Goal: Task Accomplishment & Management: Manage account settings

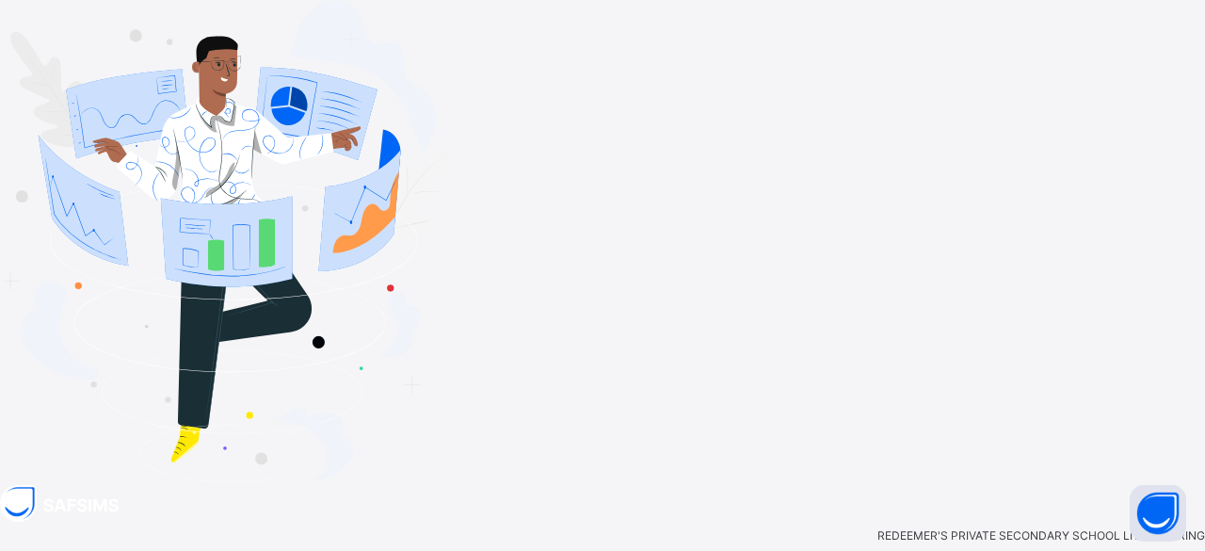
type input "**********"
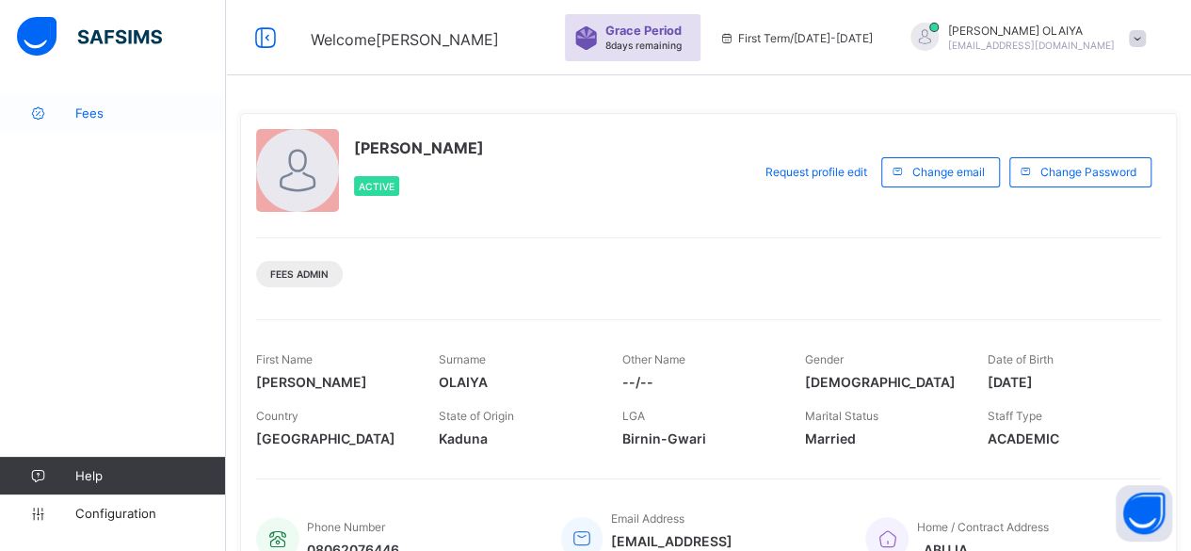
click at [95, 116] on span "Fees" at bounding box center [150, 112] width 151 height 15
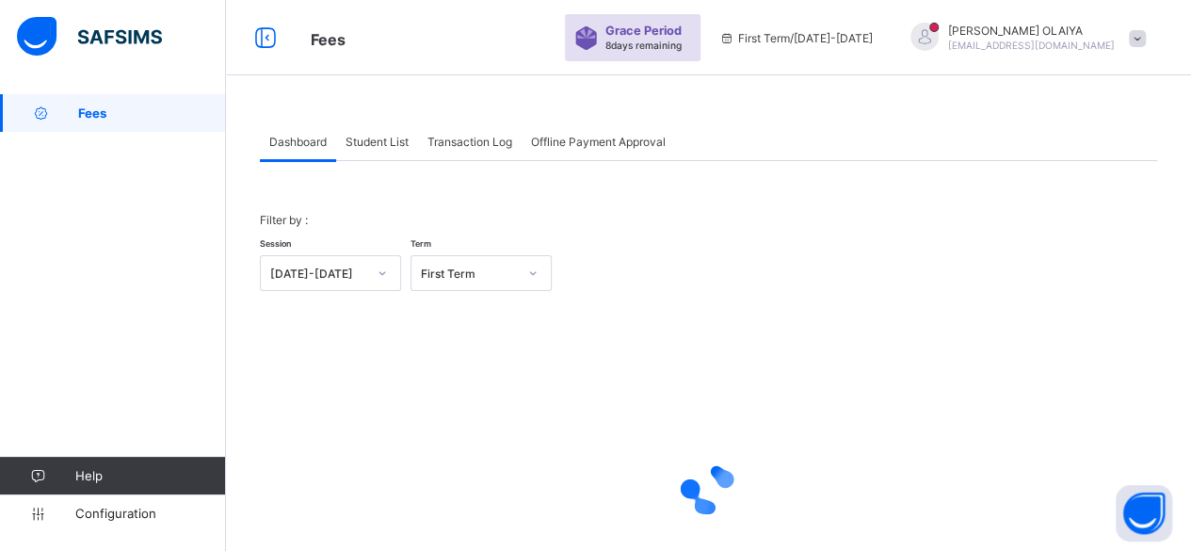
click at [363, 140] on span "Student List" at bounding box center [377, 142] width 63 height 14
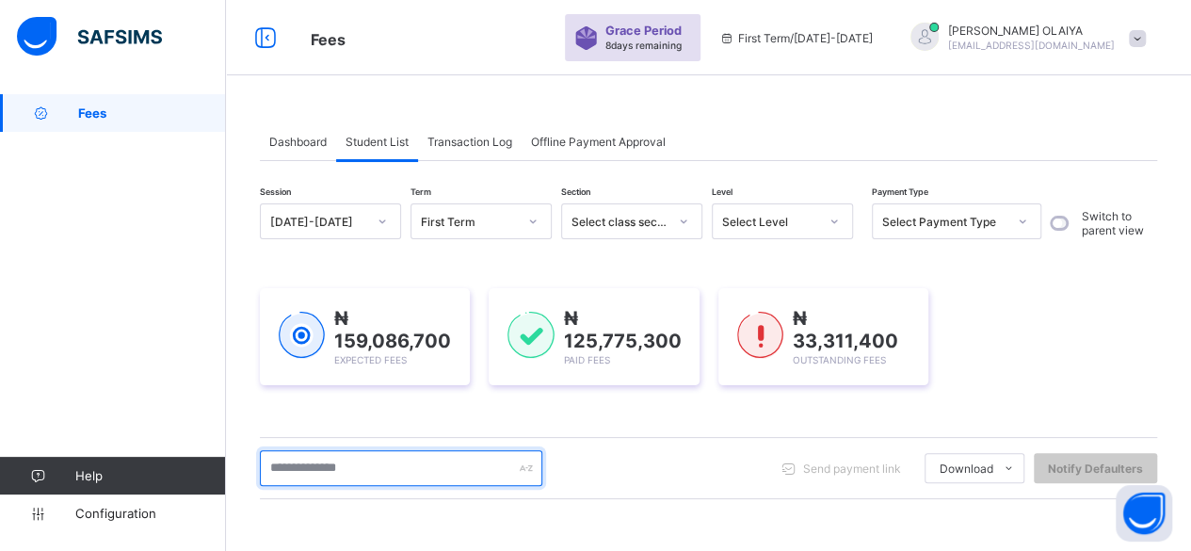
click at [310, 457] on input "text" at bounding box center [401, 468] width 283 height 36
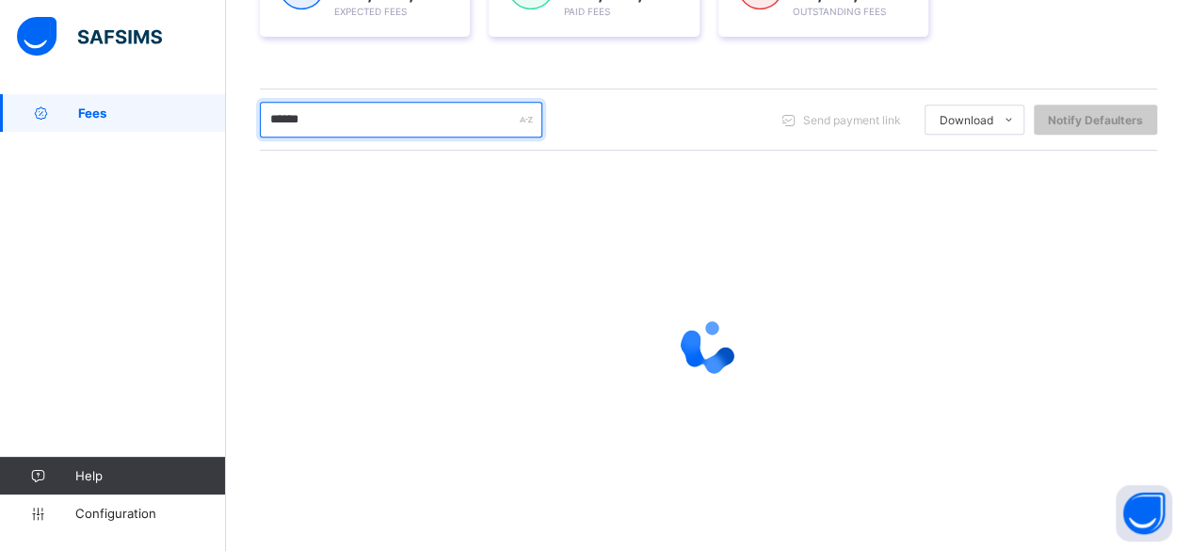
scroll to position [272, 0]
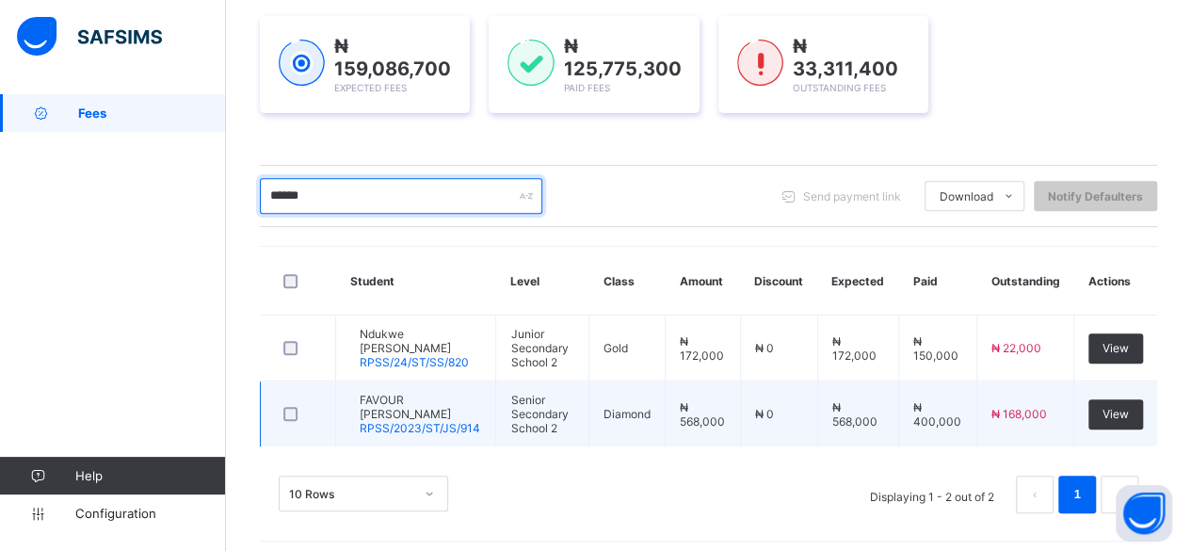
type input "******"
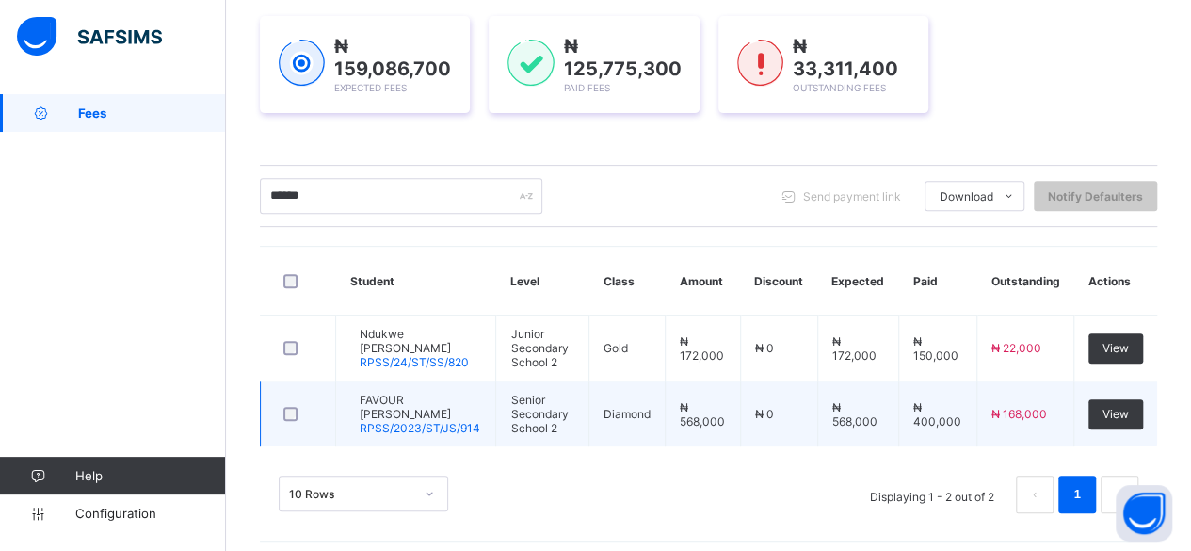
click at [415, 402] on span "FAVOUR [PERSON_NAME]" at bounding box center [420, 407] width 121 height 28
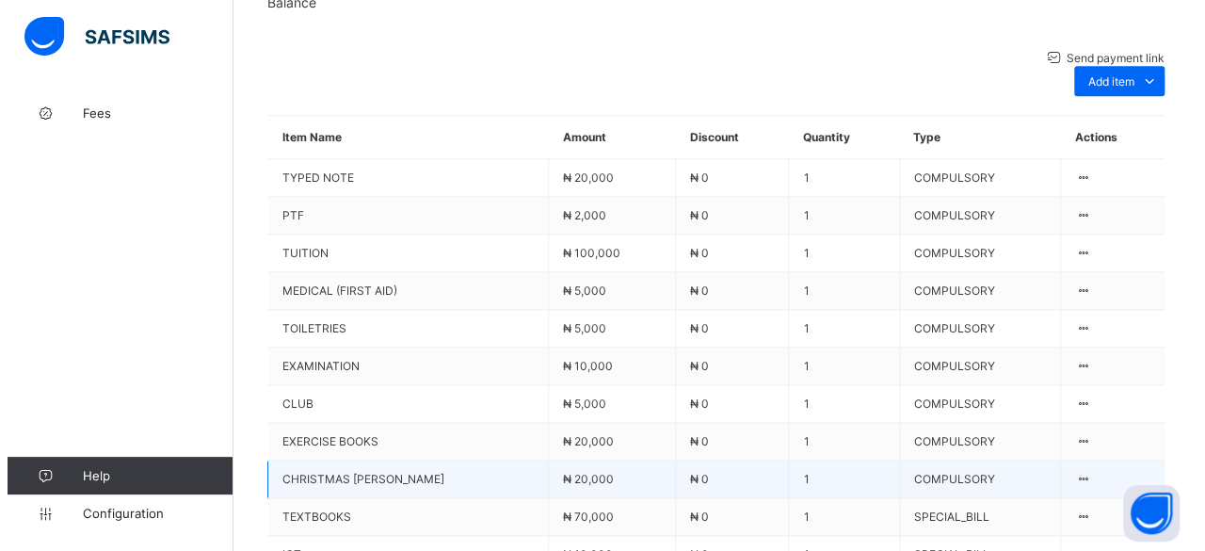
scroll to position [1077, 0]
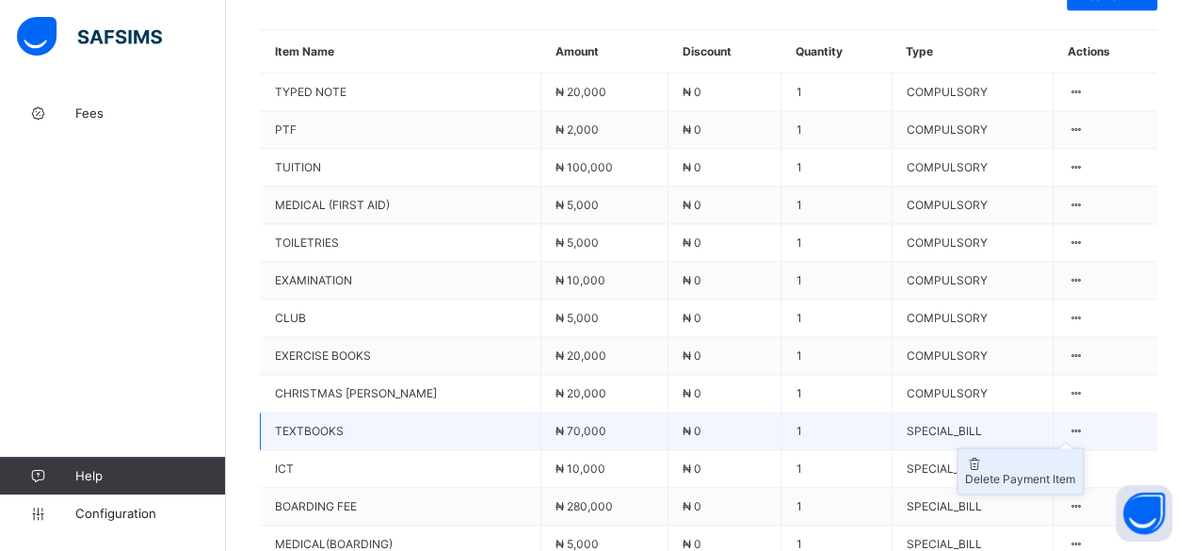
click at [1068, 472] on div "Delete Payment Item" at bounding box center [1020, 479] width 110 height 14
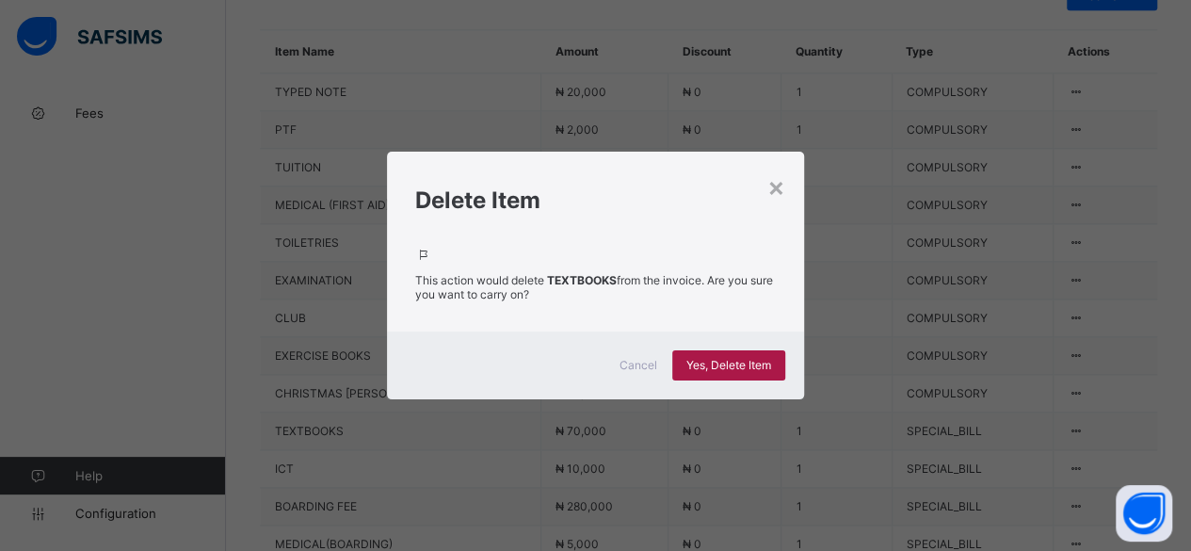
click at [721, 360] on span "Yes, Delete Item" at bounding box center [728, 365] width 85 height 14
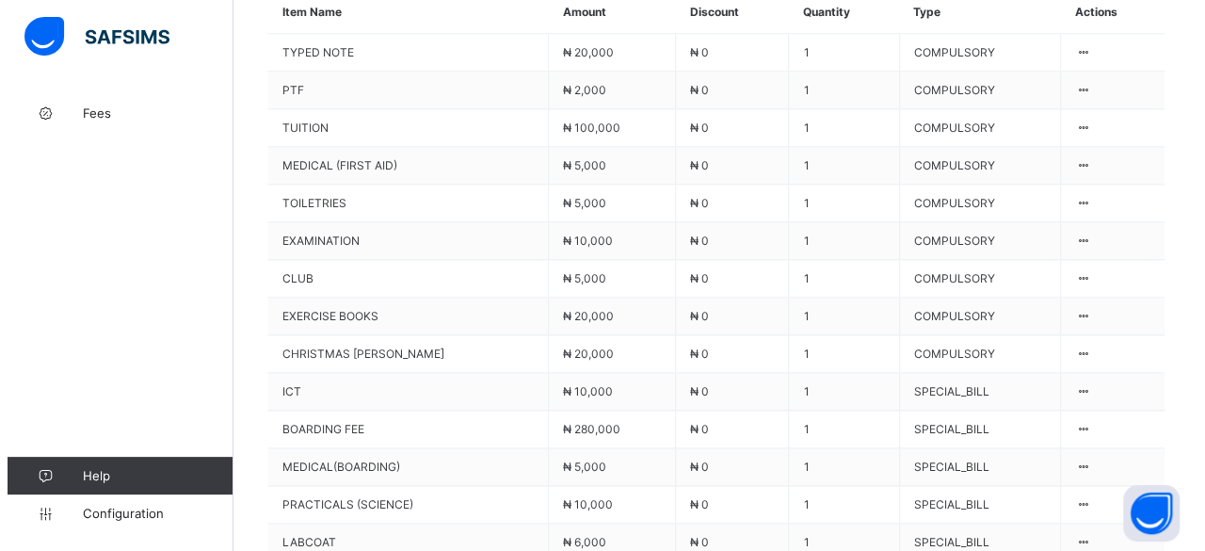
scroll to position [1169, 0]
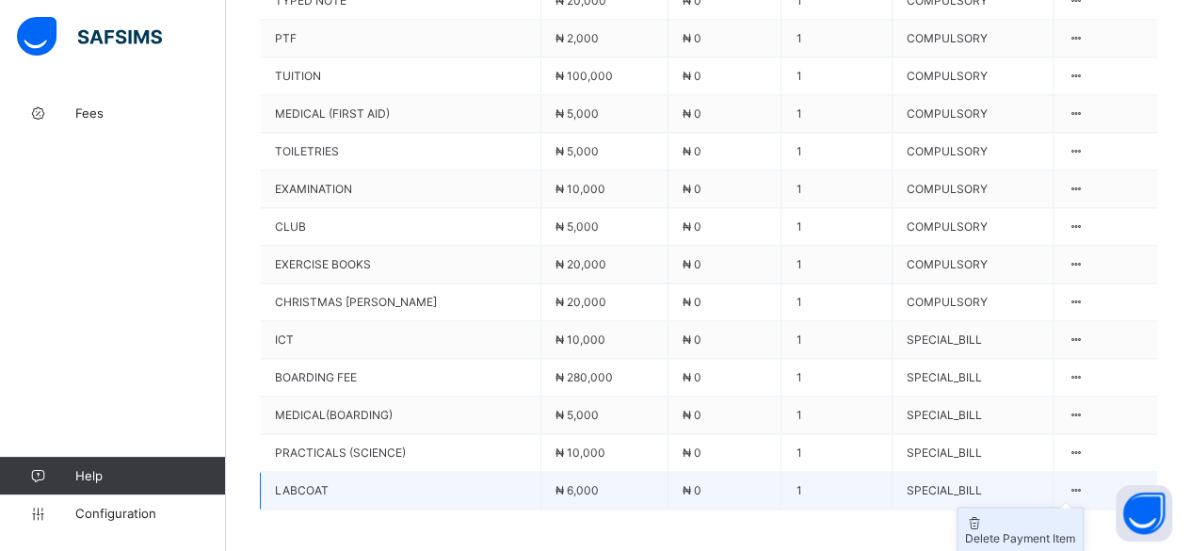
click at [1054, 531] on div "Delete Payment Item" at bounding box center [1020, 538] width 110 height 14
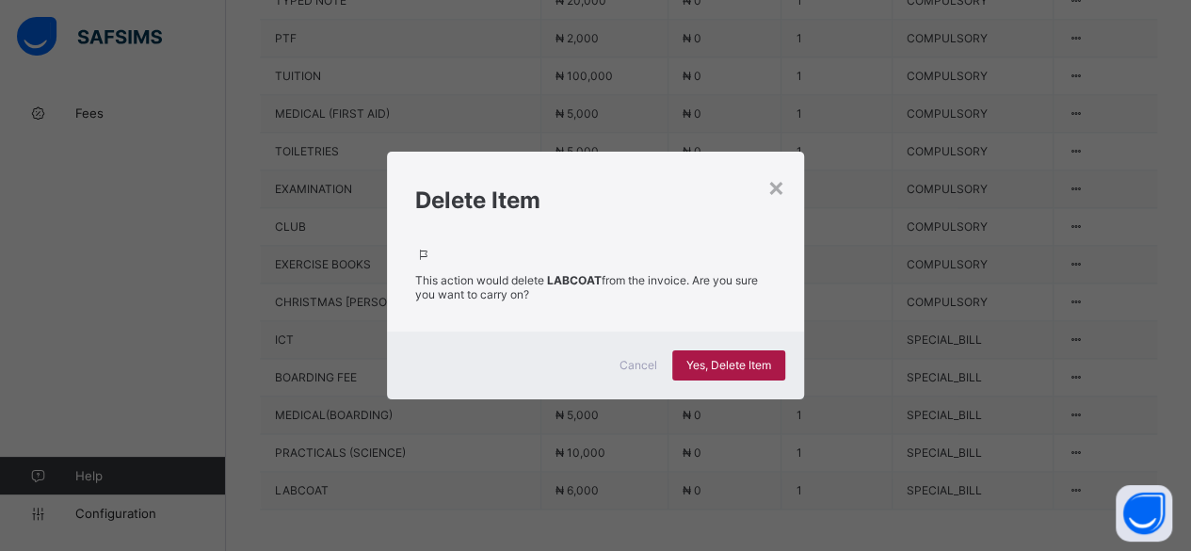
click at [696, 358] on span "Yes, Delete Item" at bounding box center [728, 365] width 85 height 14
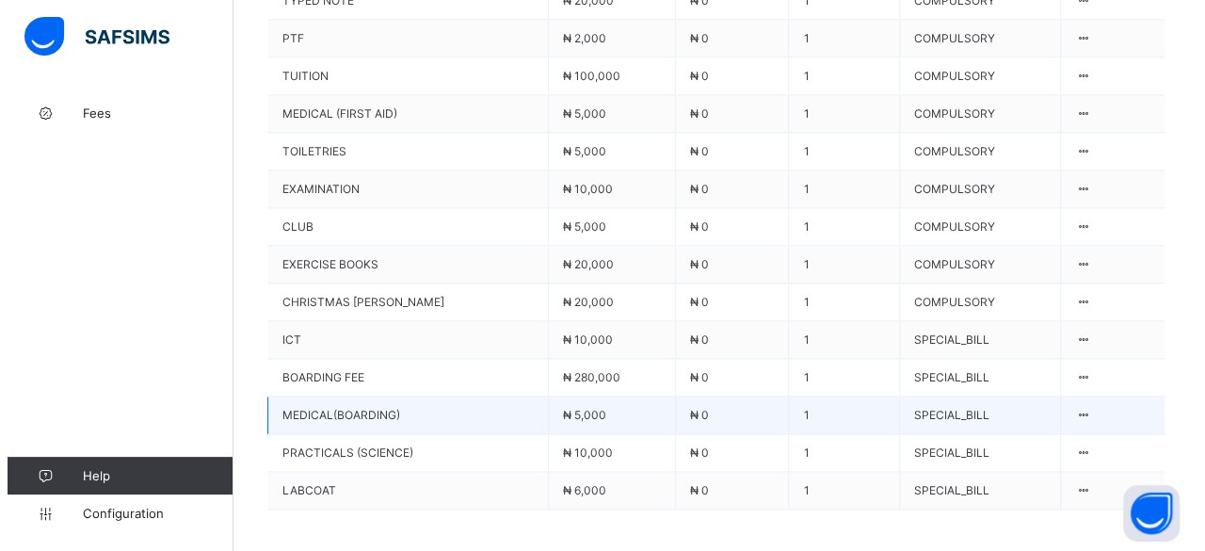
scroll to position [1128, 0]
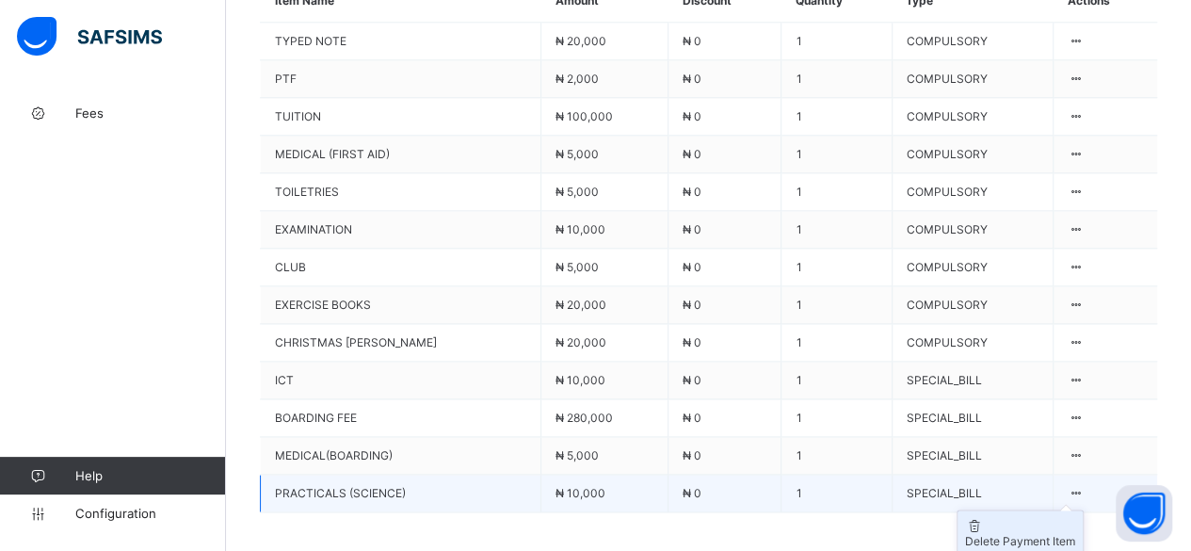
click at [1046, 534] on div "Delete Payment Item" at bounding box center [1020, 541] width 110 height 14
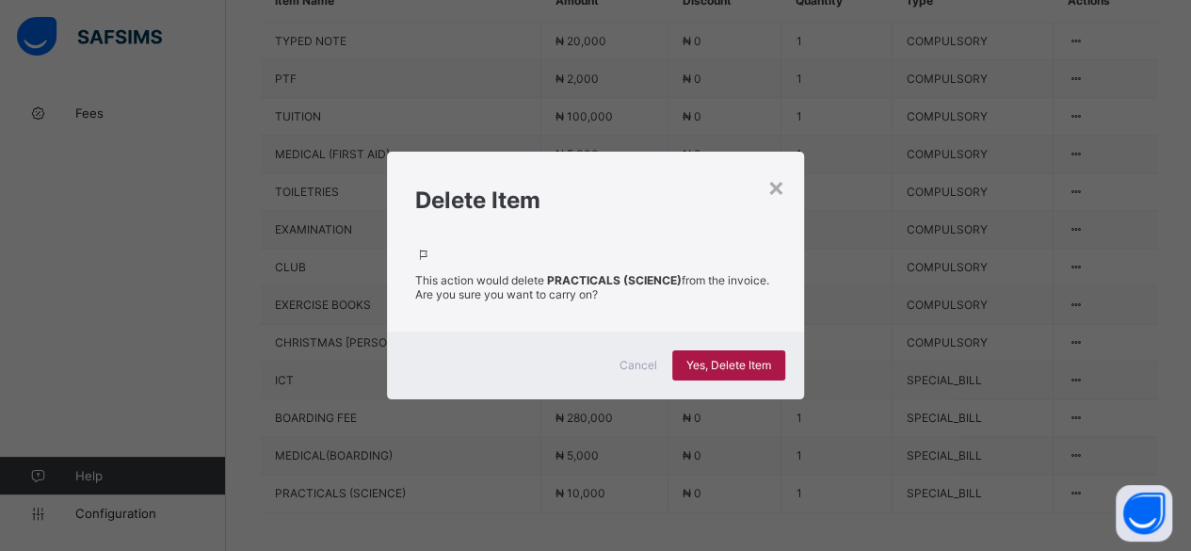
click at [718, 358] on span "Yes, Delete Item" at bounding box center [728, 365] width 85 height 14
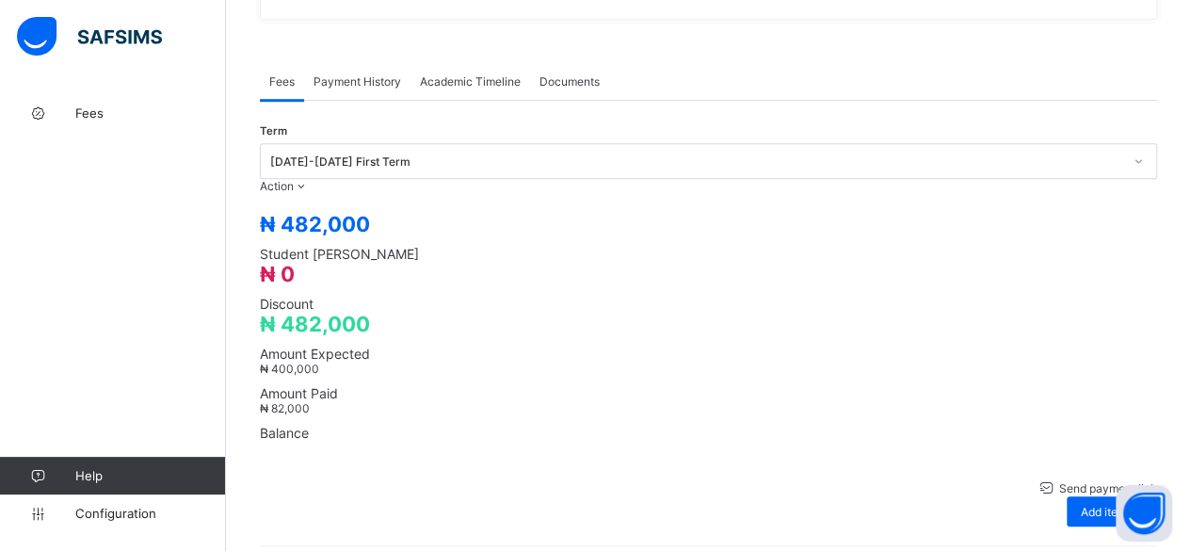
scroll to position [563, 0]
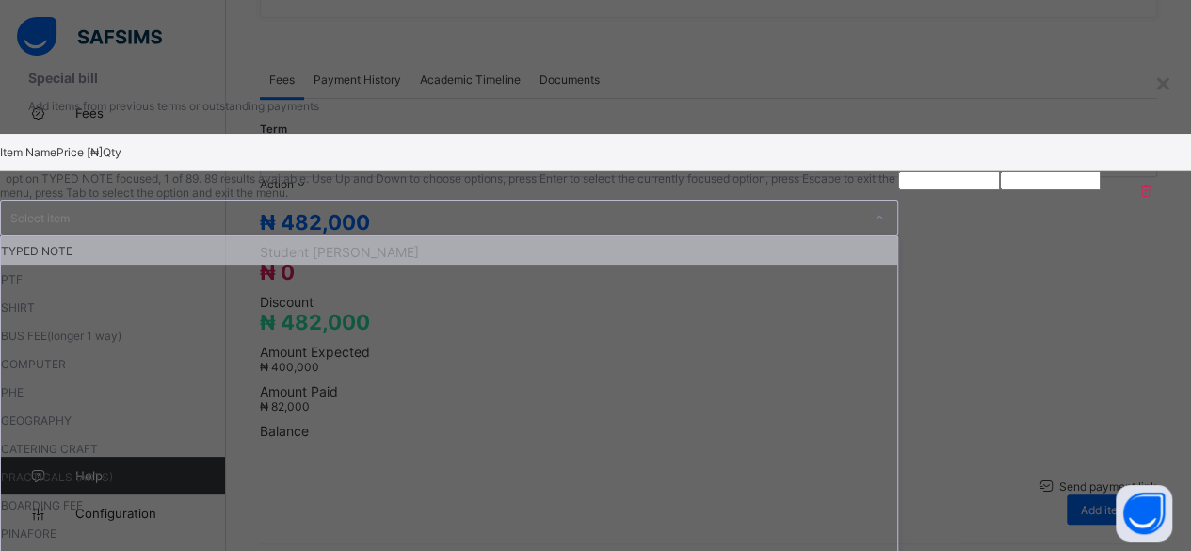
click at [70, 200] on div "Select item" at bounding box center [39, 218] width 59 height 36
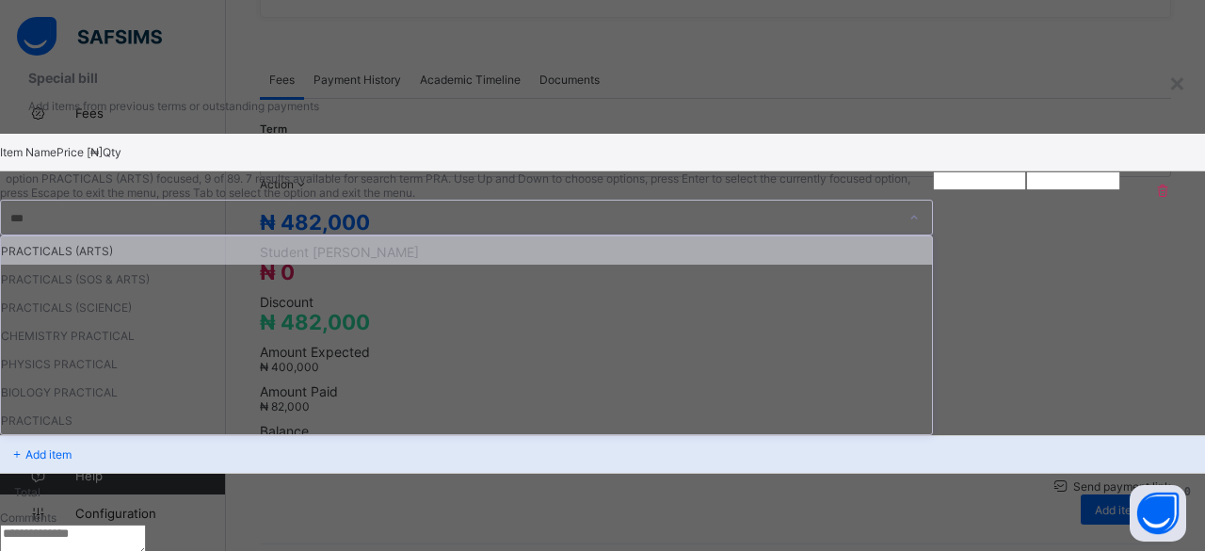
type input "****"
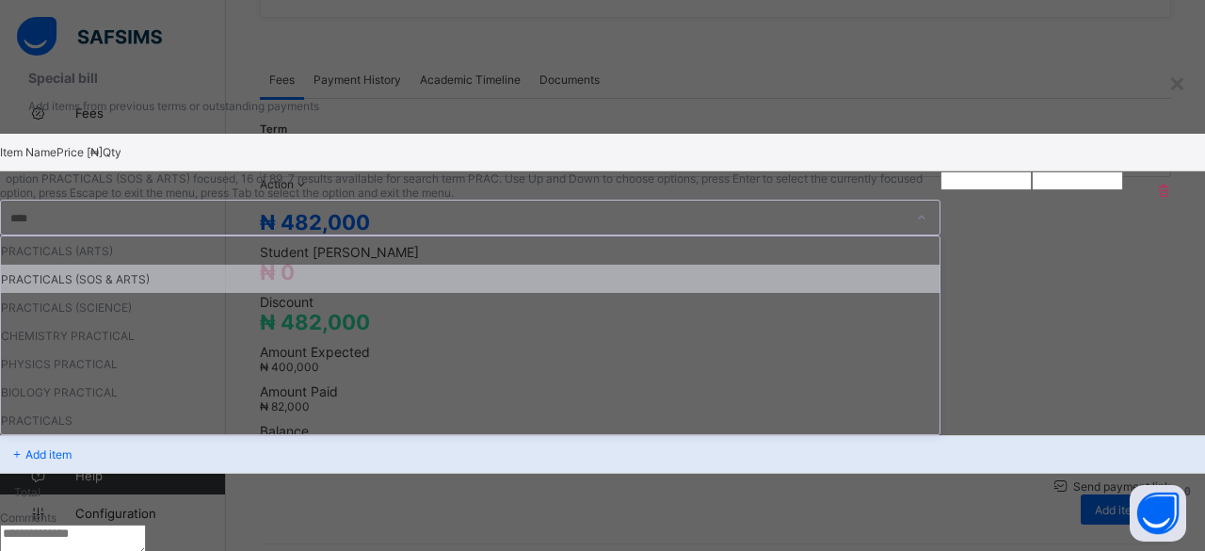
click at [491, 265] on div "PRACTICALS (SOS & ARTS)" at bounding box center [470, 279] width 939 height 28
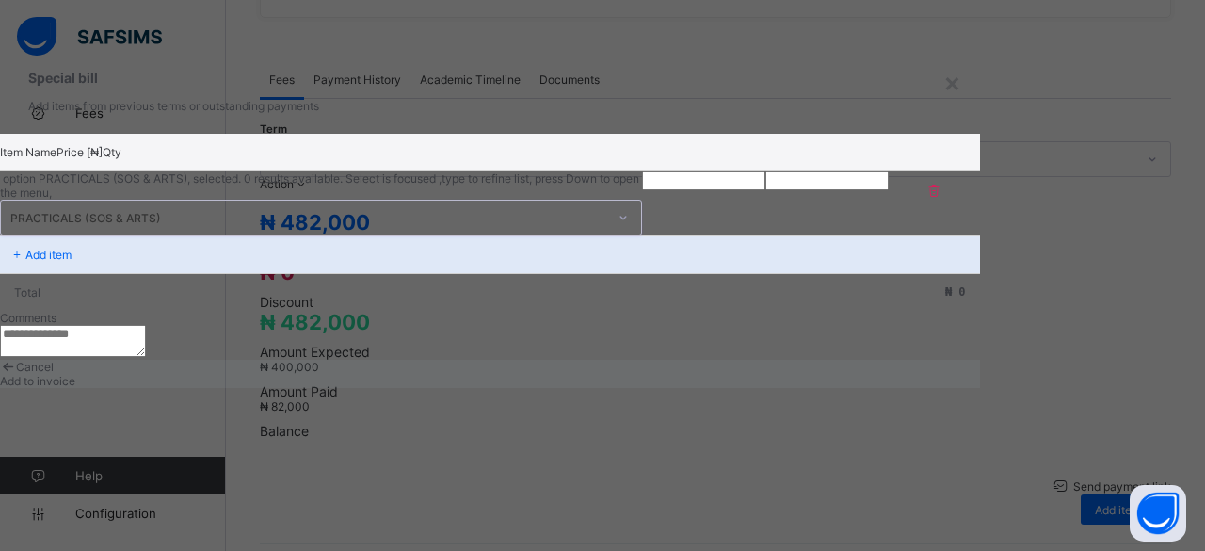
click at [660, 186] on input "number" at bounding box center [703, 180] width 123 height 19
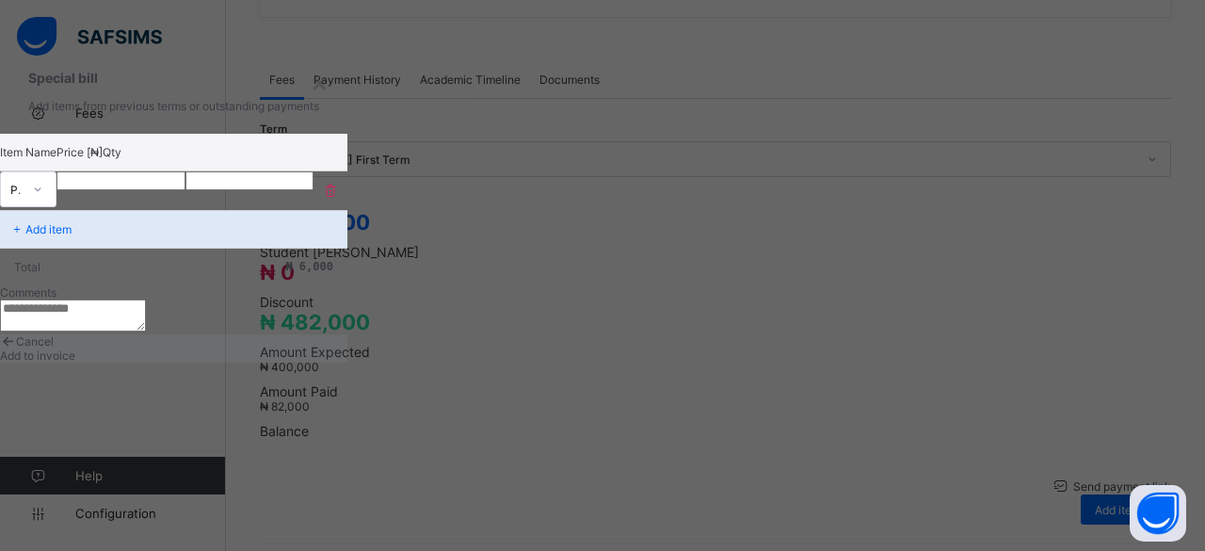
type input "****"
click at [75, 363] on span "Add to invoice" at bounding box center [37, 355] width 75 height 14
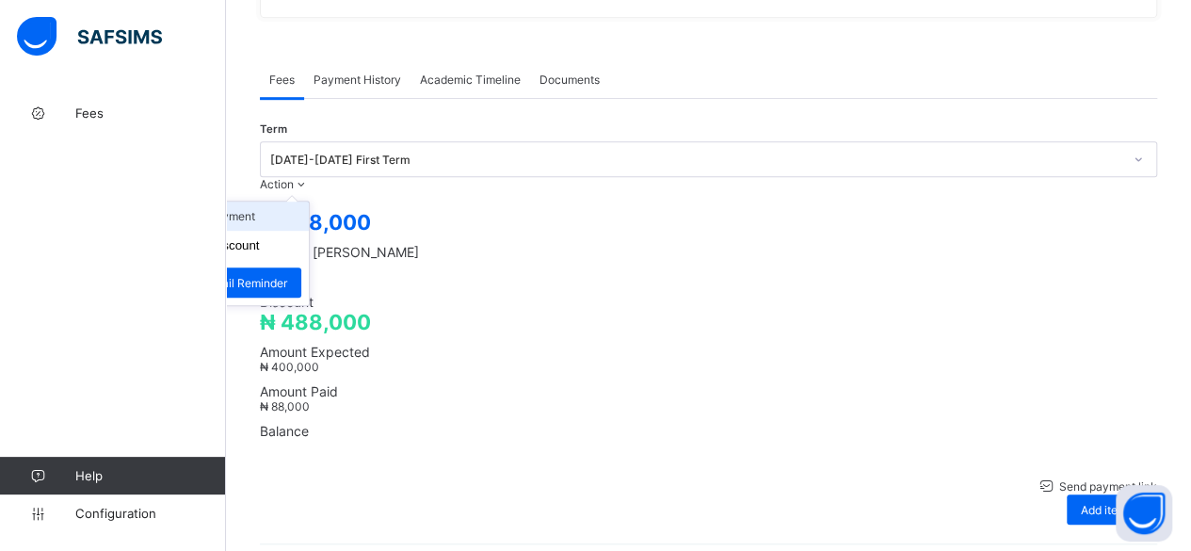
click at [309, 202] on li "Receive Payment" at bounding box center [231, 216] width 154 height 29
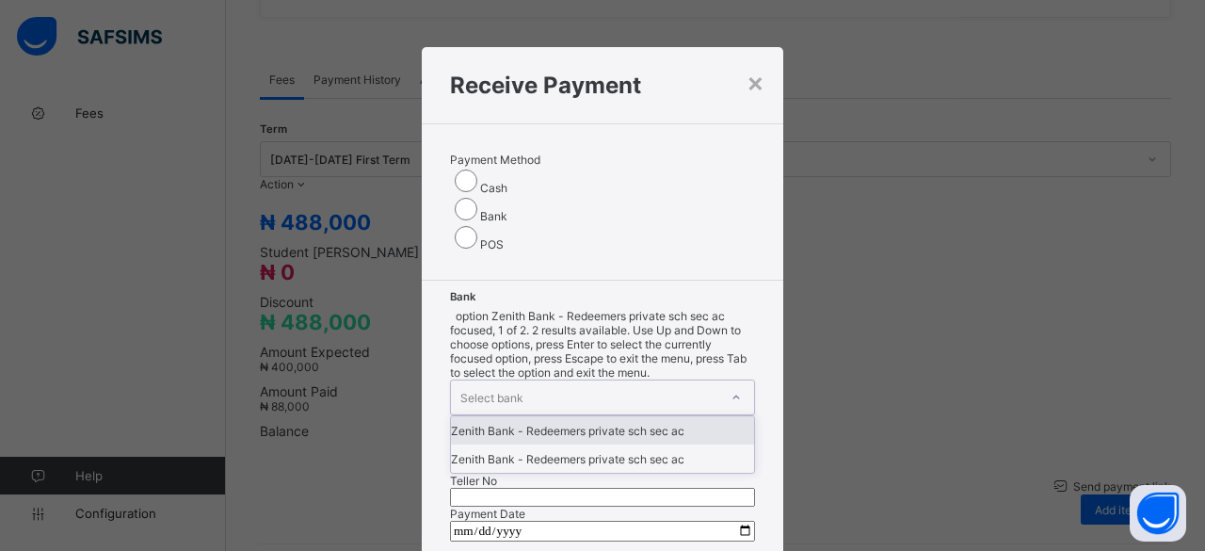
click at [530, 380] on div "Select bank" at bounding box center [584, 397] width 267 height 34
click at [519, 416] on div "Zenith Bank - Redeemers private sch sec ac" at bounding box center [602, 430] width 303 height 28
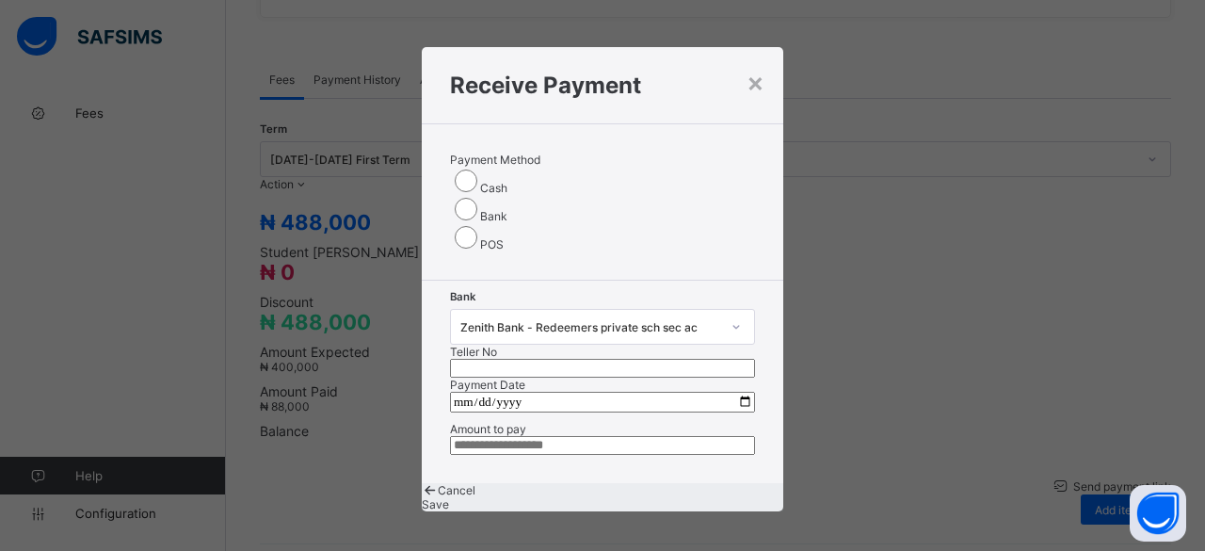
click at [675, 359] on input "text" at bounding box center [602, 368] width 305 height 19
paste input "*********"
drag, startPoint x: 700, startPoint y: 280, endPoint x: 586, endPoint y: 282, distance: 114.0
click at [588, 309] on div "Bank Zenith Bank - Redeemers private sch sec ac Teller No *********" at bounding box center [602, 343] width 305 height 69
type input "*********"
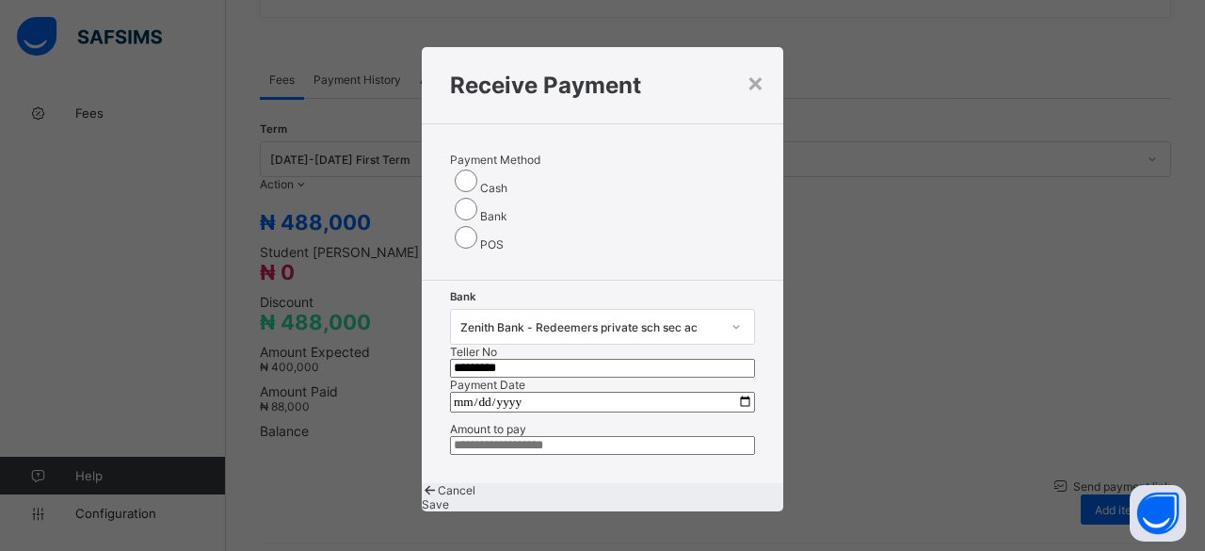
click at [729, 392] on input "date" at bounding box center [602, 402] width 305 height 21
type input "**********"
click at [495, 455] on input "currency" at bounding box center [602, 445] width 305 height 19
type input "********"
click at [678, 511] on div "Cancel Save" at bounding box center [603, 497] width 362 height 28
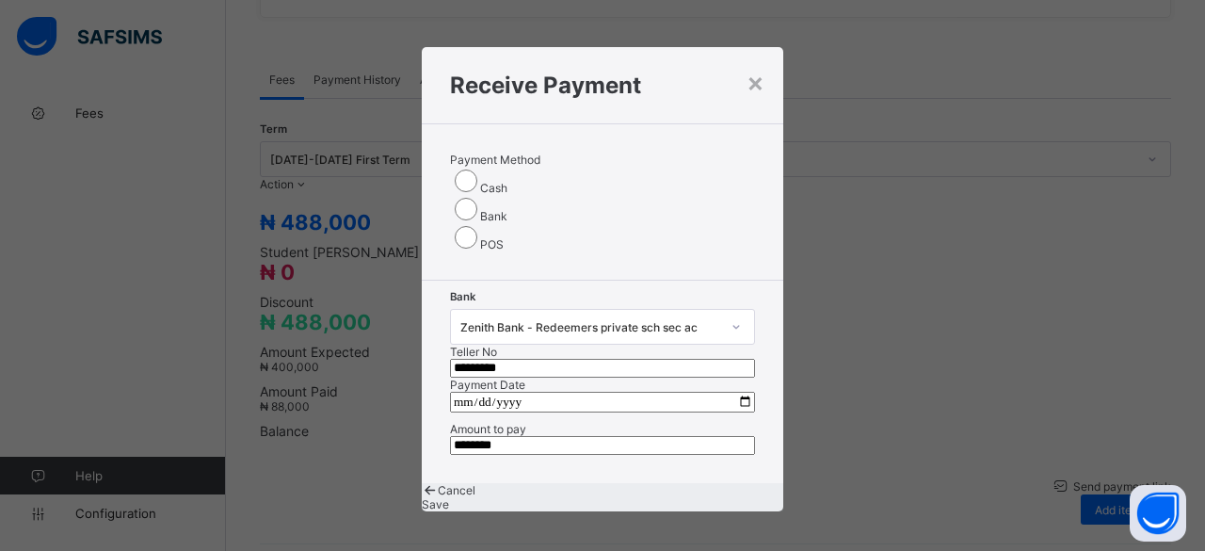
click at [449, 511] on span "Save" at bounding box center [435, 504] width 27 height 14
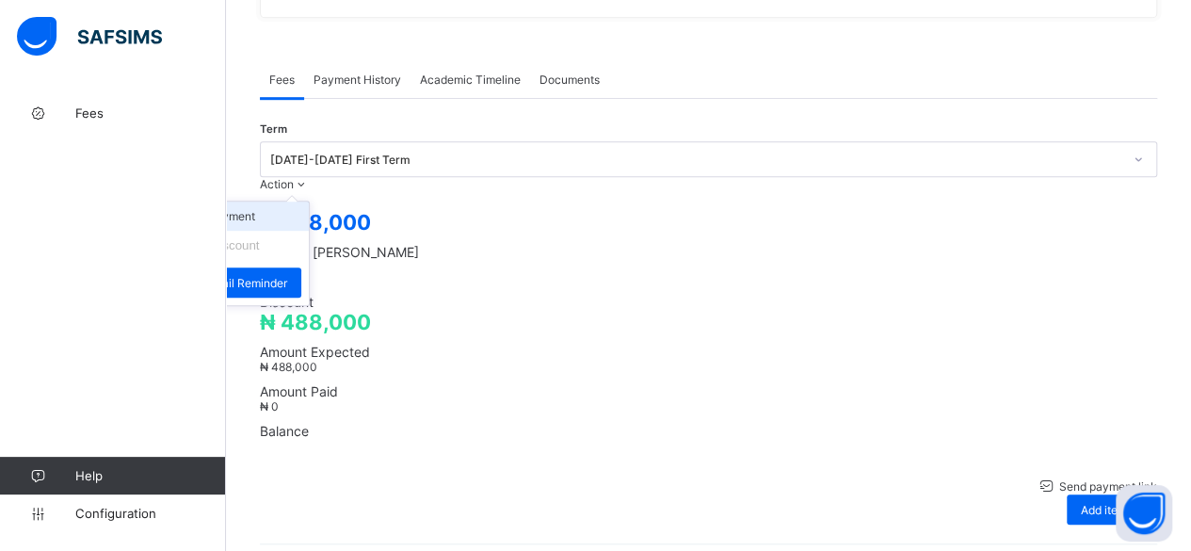
click at [309, 202] on li "Receive Payment" at bounding box center [231, 216] width 154 height 29
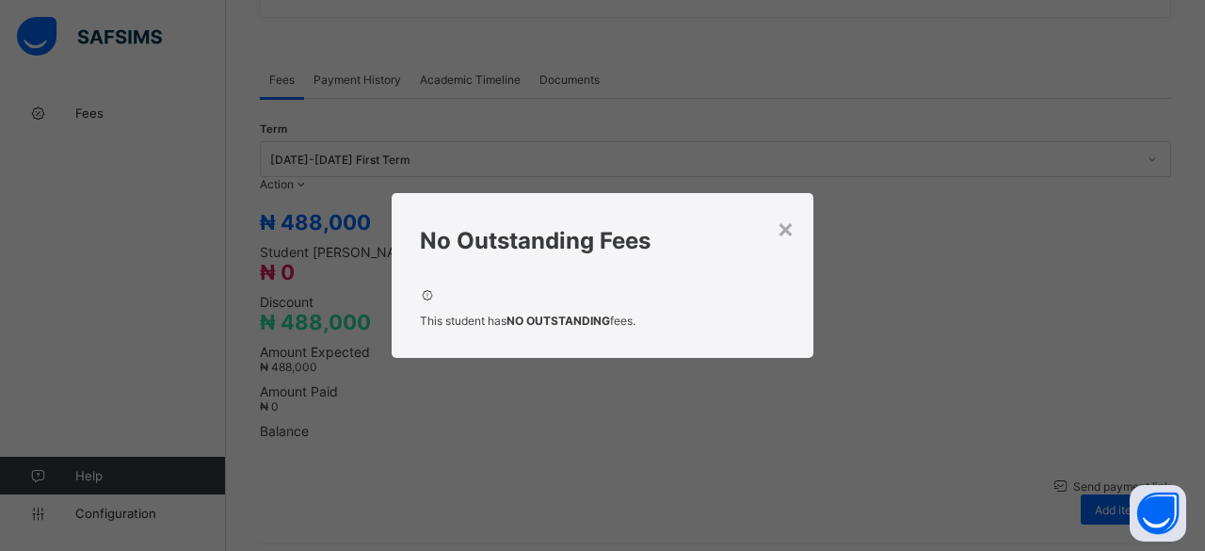
click at [787, 152] on div "× No Outstanding Fees This student has NO OUTSTANDING fees." at bounding box center [602, 275] width 1205 height 551
click at [789, 229] on div "×" at bounding box center [786, 228] width 18 height 32
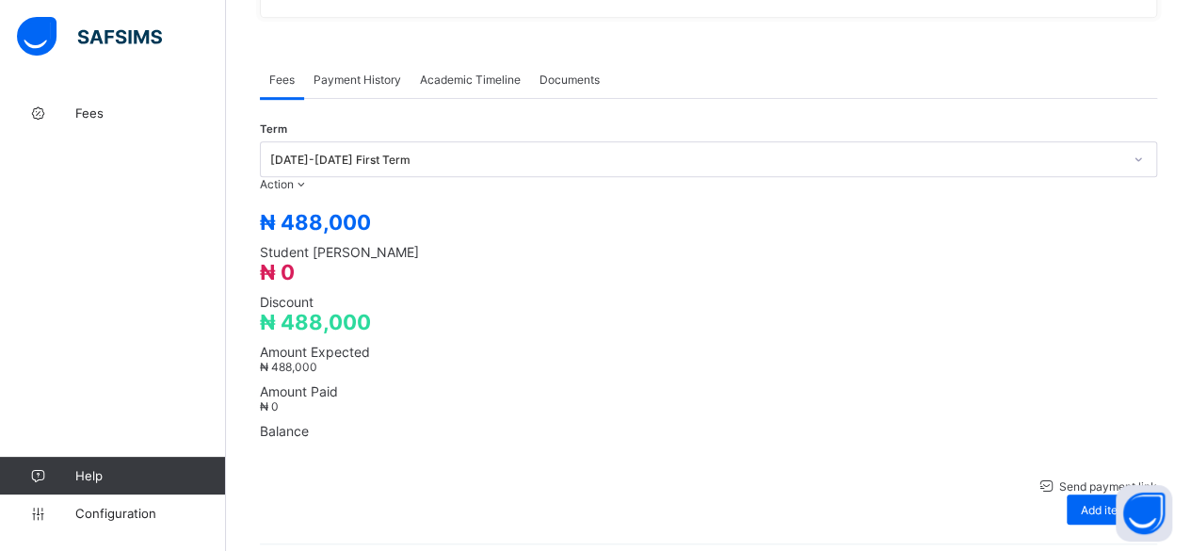
click at [347, 73] on span "Payment History" at bounding box center [358, 80] width 88 height 14
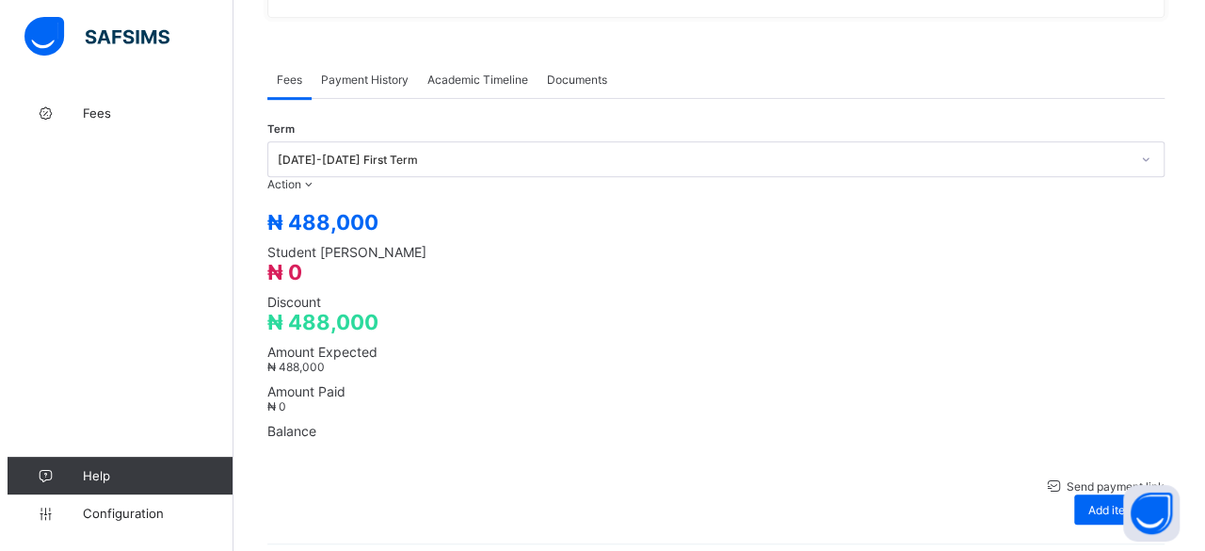
scroll to position [400, 0]
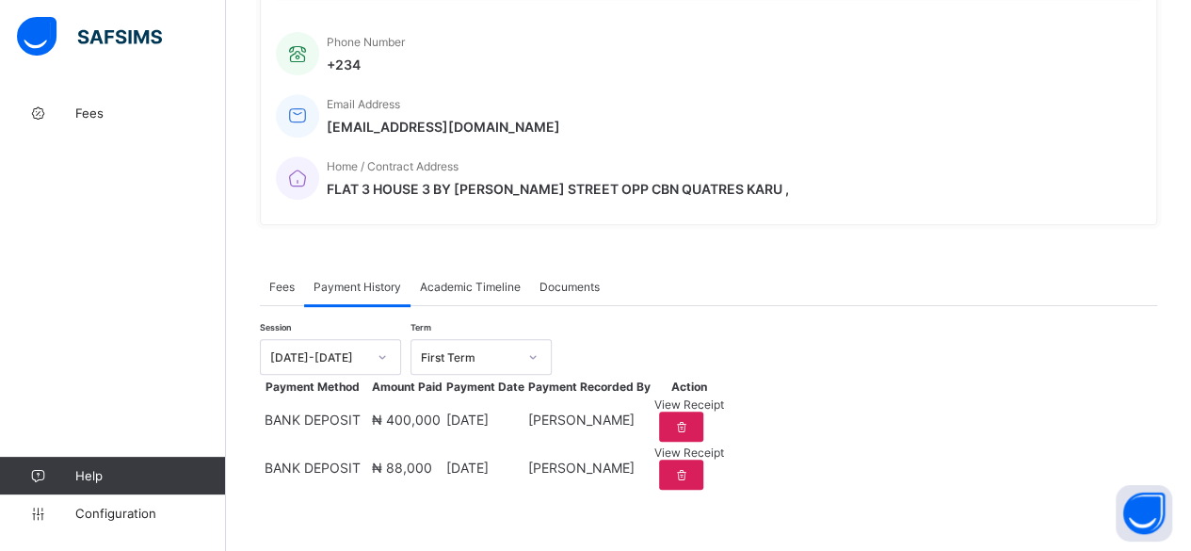
click at [724, 448] on span "View Receipt" at bounding box center [689, 452] width 70 height 14
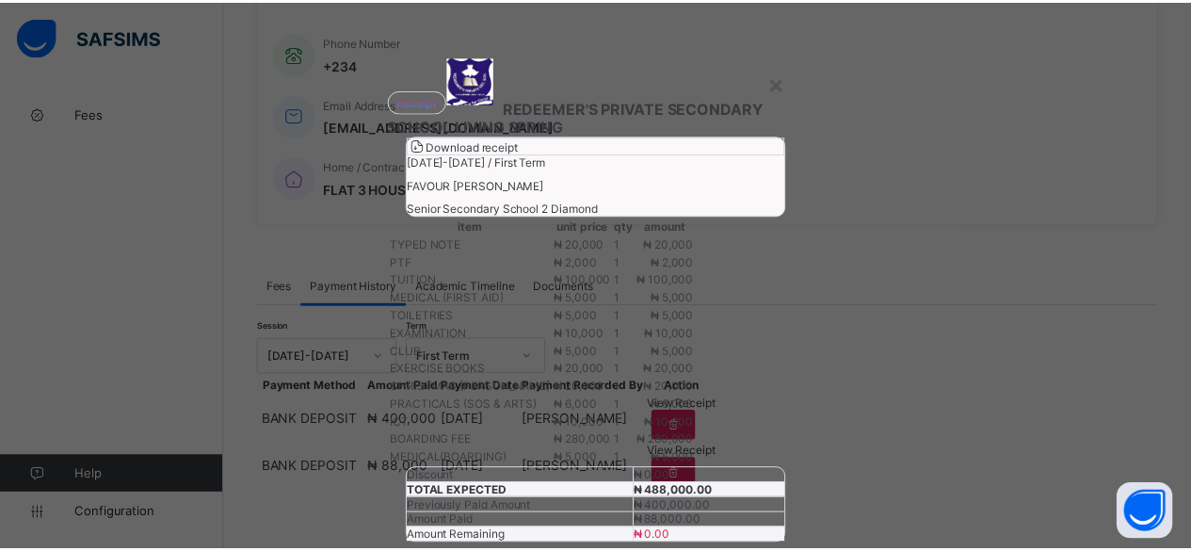
scroll to position [357, 0]
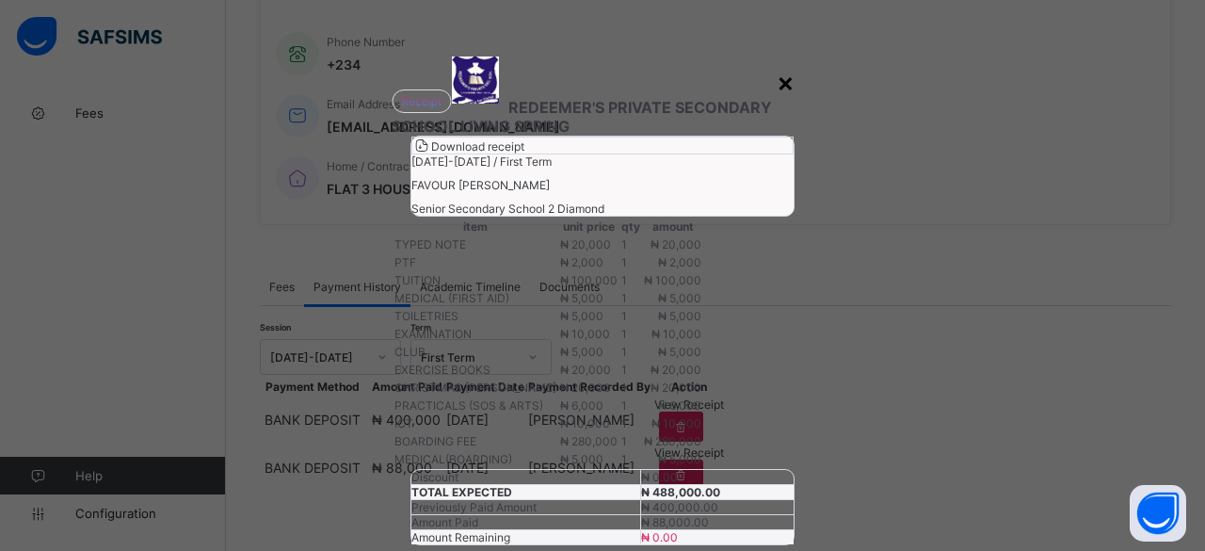
click at [777, 76] on div "×" at bounding box center [786, 82] width 18 height 32
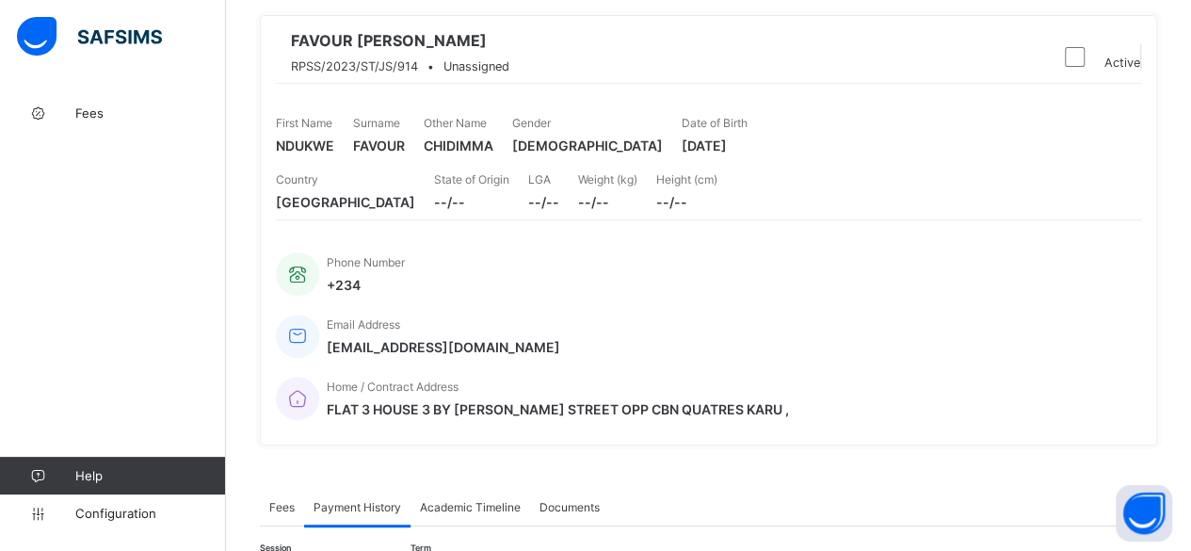
scroll to position [0, 0]
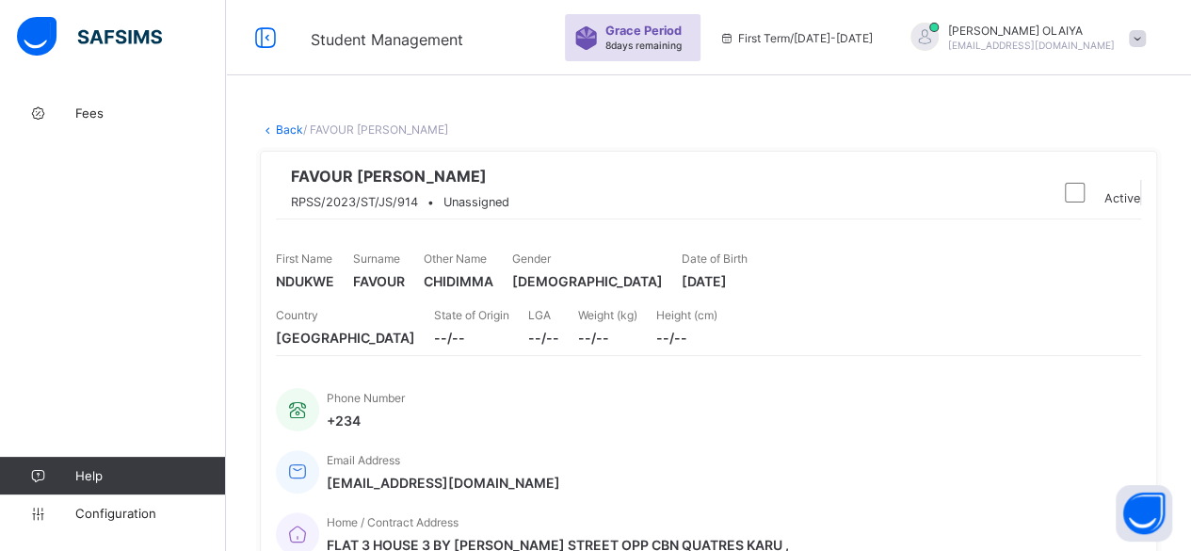
click at [287, 125] on link "Back" at bounding box center [289, 129] width 27 height 14
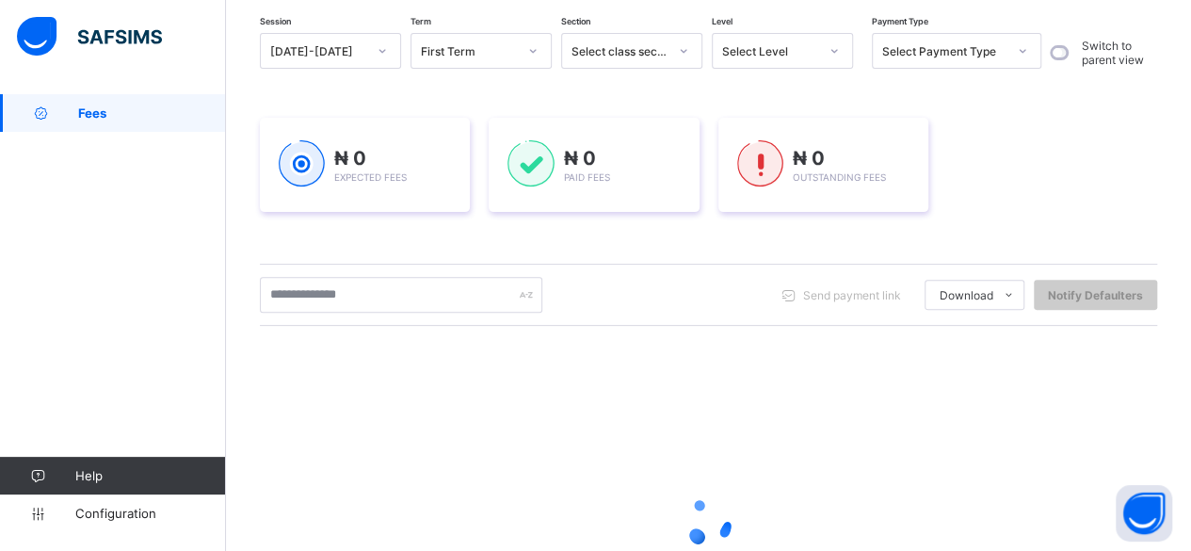
scroll to position [188, 0]
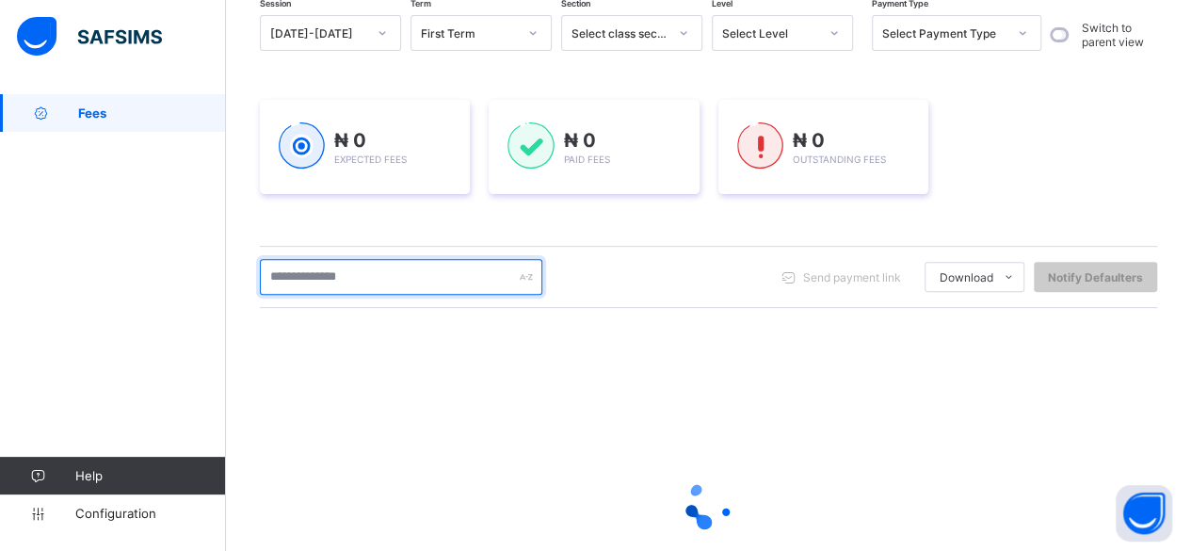
click at [296, 275] on input "text" at bounding box center [401, 277] width 283 height 36
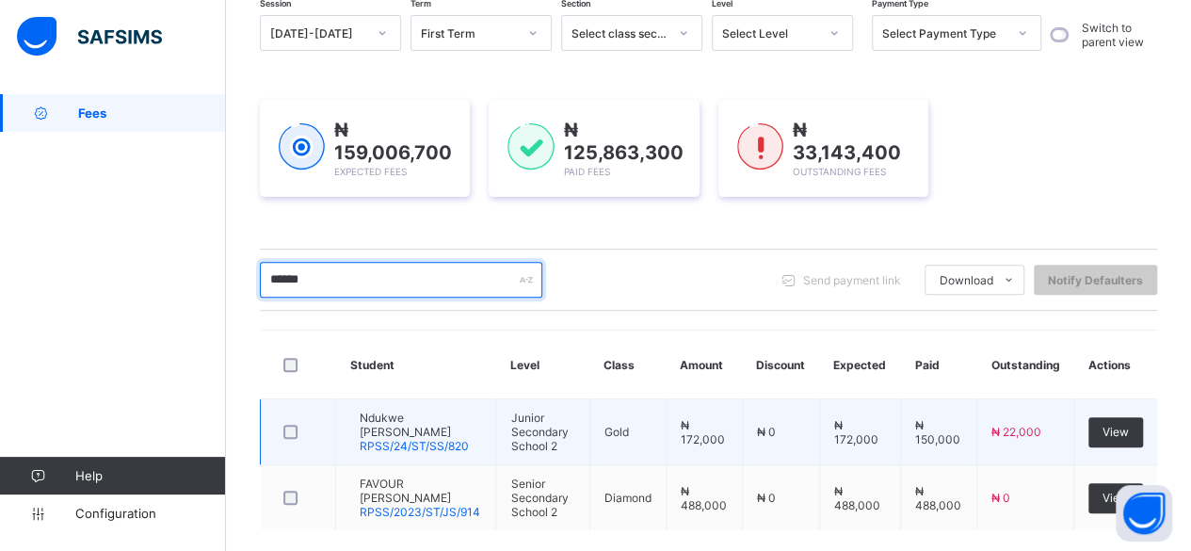
type input "******"
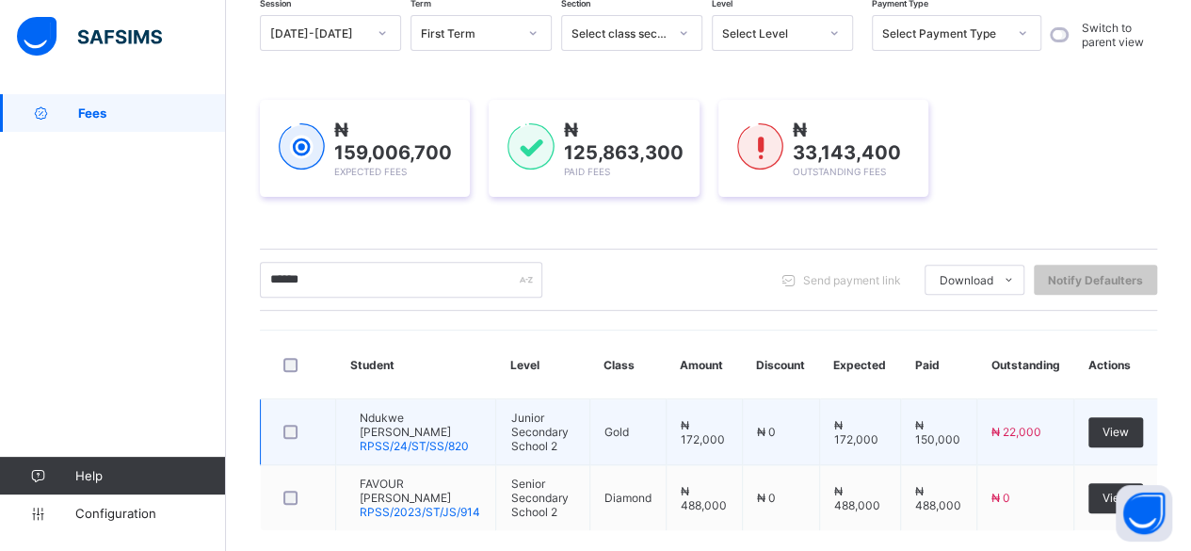
click at [426, 423] on span "Ndukwe [PERSON_NAME]" at bounding box center [420, 425] width 121 height 28
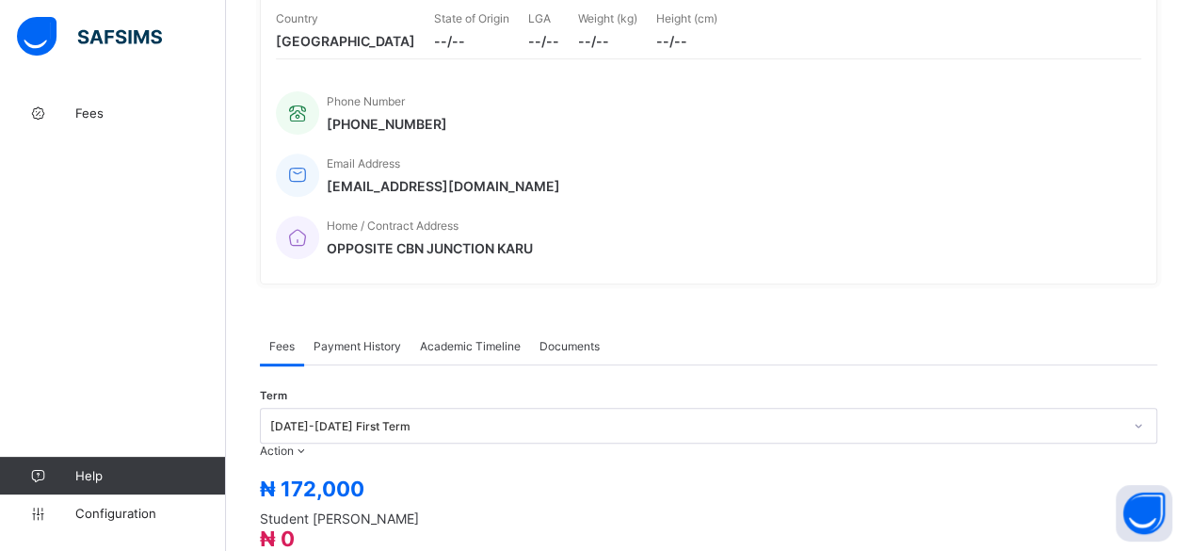
scroll to position [377, 0]
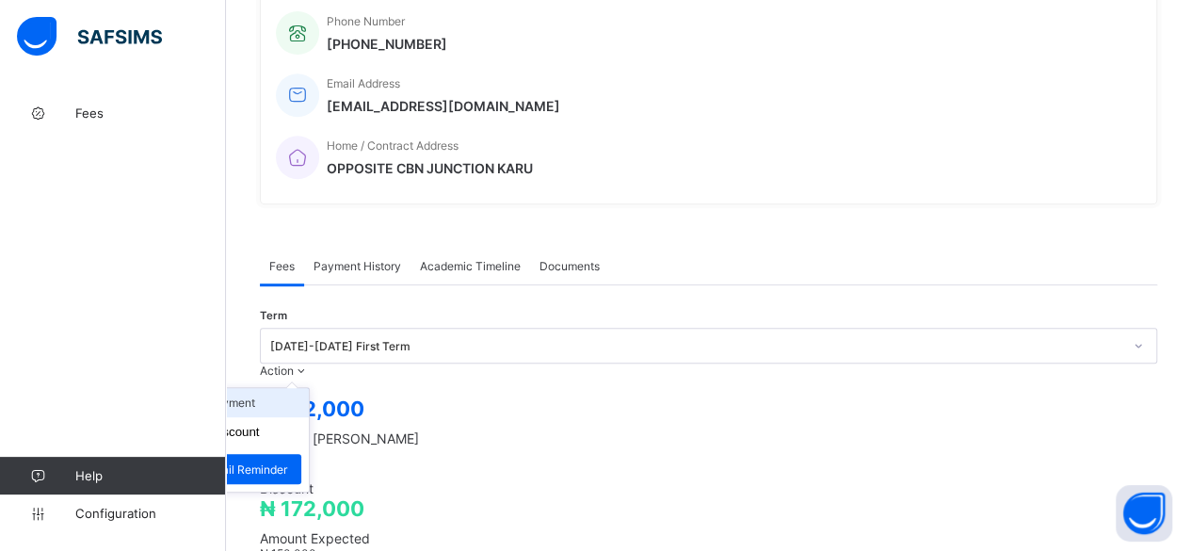
click at [309, 388] on li "Receive Payment" at bounding box center [231, 402] width 154 height 29
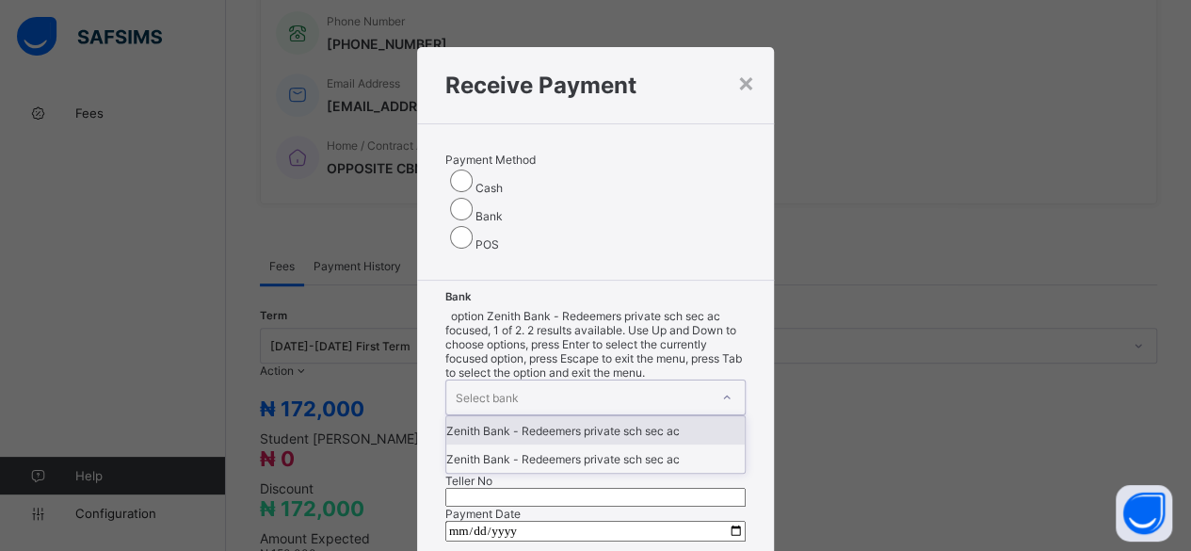
click at [518, 380] on div "Select bank" at bounding box center [578, 397] width 264 height 34
drag, startPoint x: 518, startPoint y: 327, endPoint x: 619, endPoint y: 283, distance: 109.7
click at [519, 416] on div "Zenith Bank - Redeemers private sch sec ac" at bounding box center [595, 430] width 299 height 28
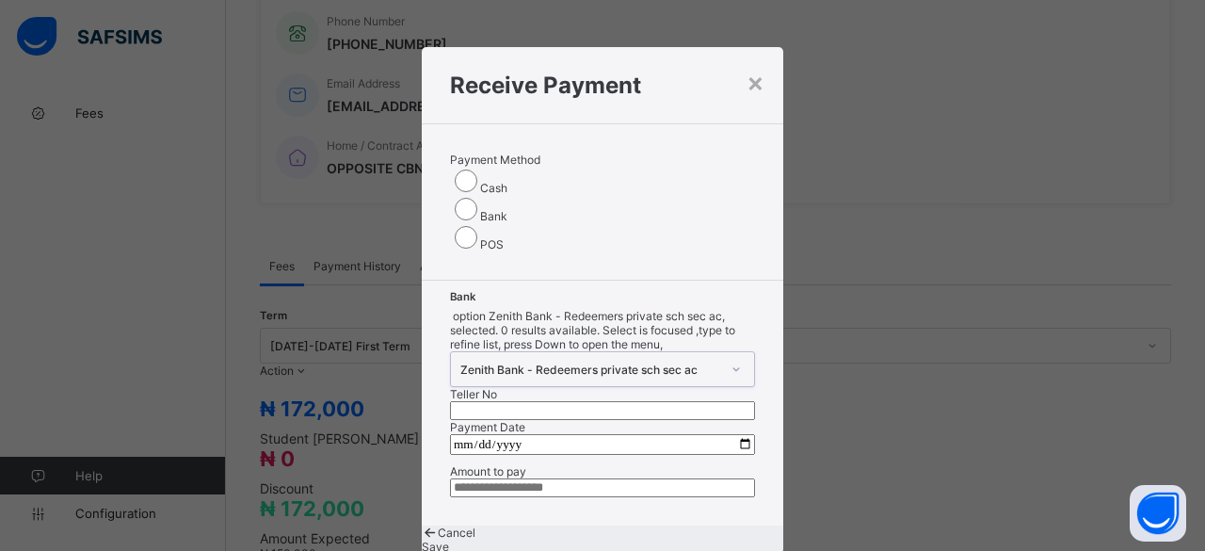
click at [625, 401] on input "text" at bounding box center [602, 410] width 305 height 19
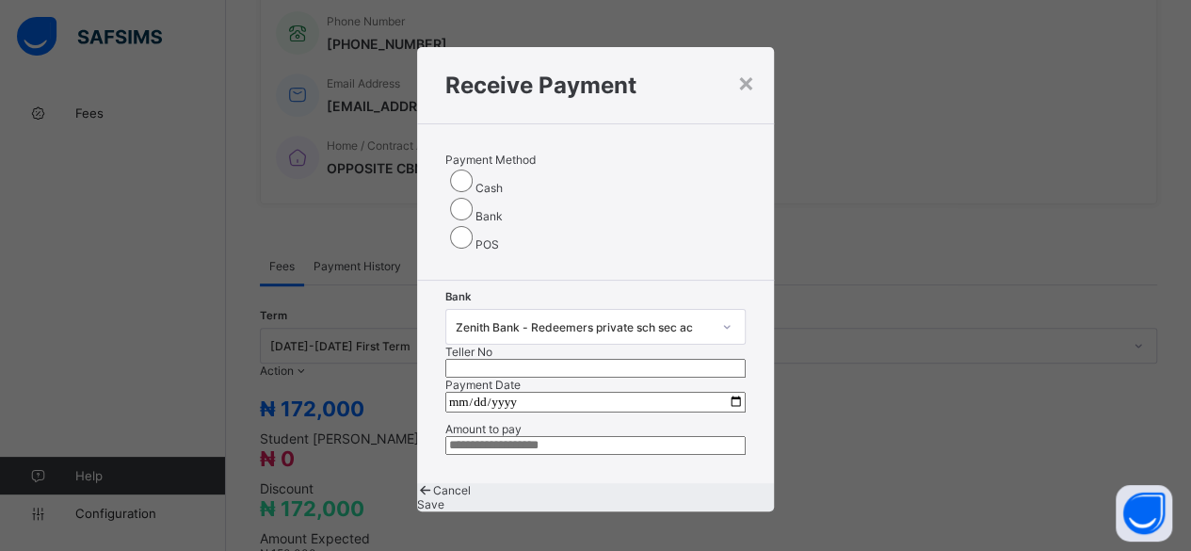
paste input "*********"
type input "*********"
click at [722, 392] on input "date" at bounding box center [595, 402] width 301 height 21
type input "**********"
click at [488, 455] on input "currency" at bounding box center [602, 445] width 305 height 19
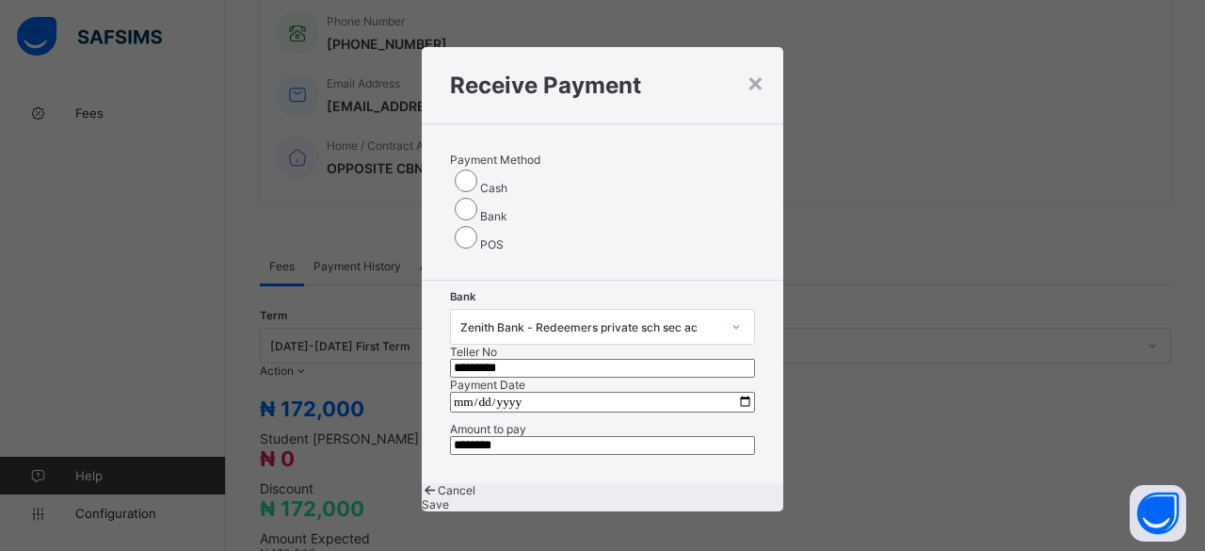
type input "********"
click at [449, 511] on span "Save" at bounding box center [435, 504] width 27 height 14
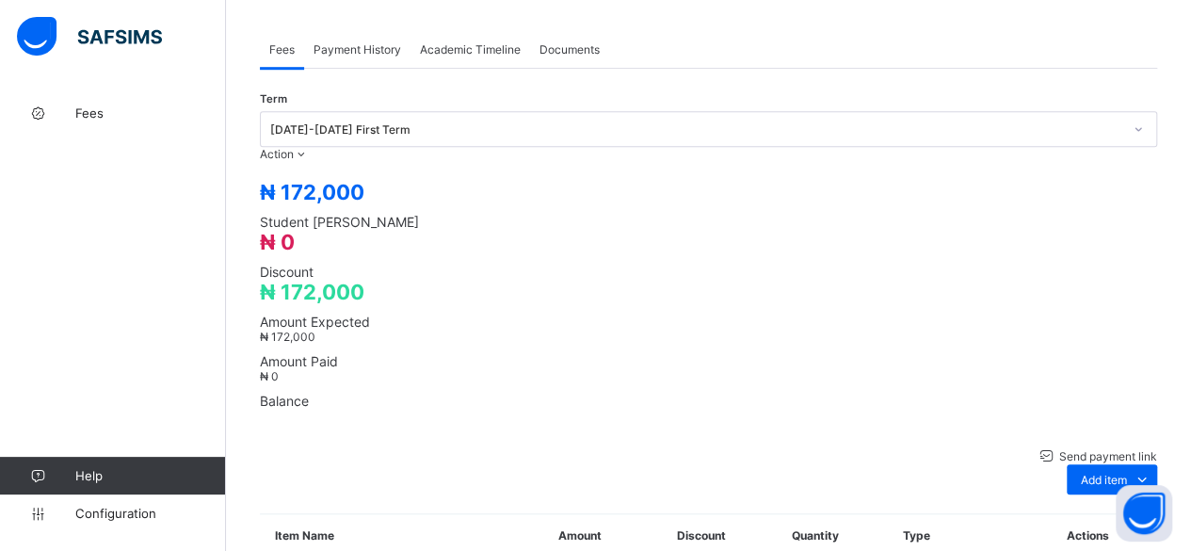
scroll to position [565, 0]
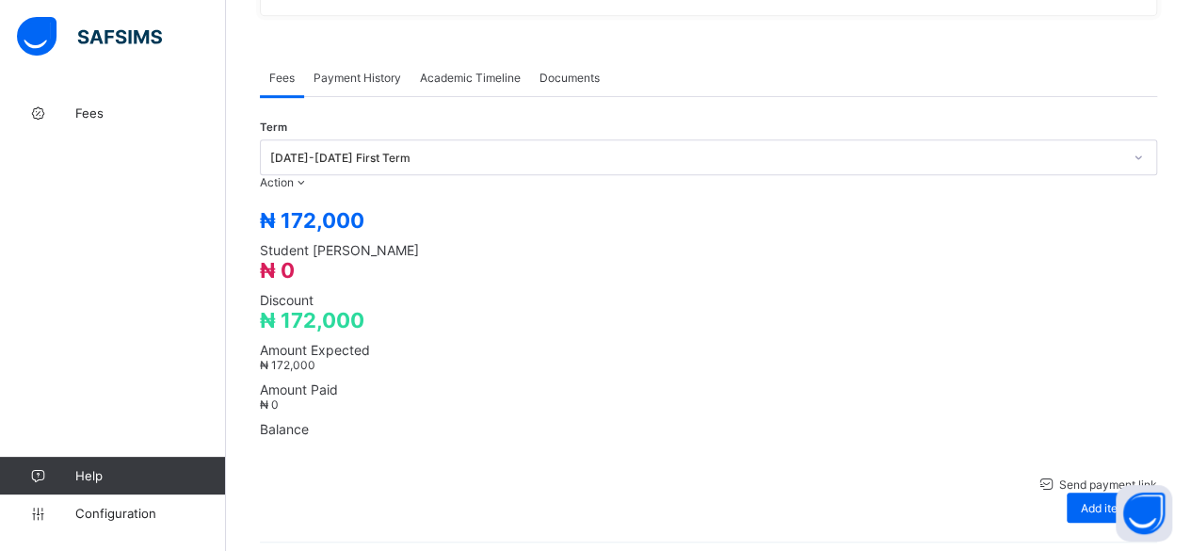
click at [348, 71] on span "Payment History" at bounding box center [358, 78] width 88 height 14
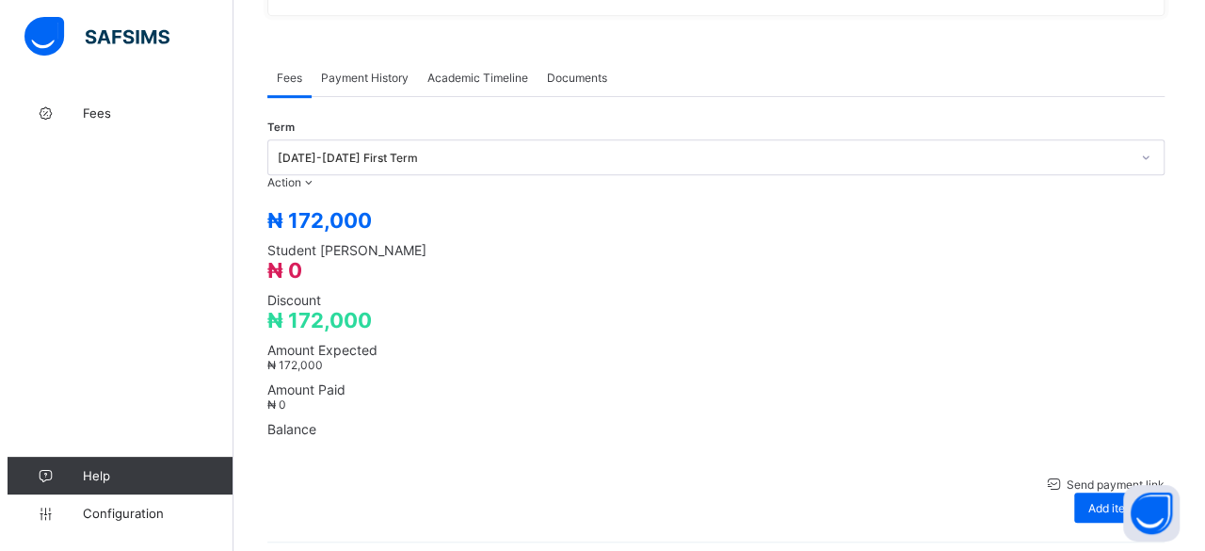
scroll to position [392, 0]
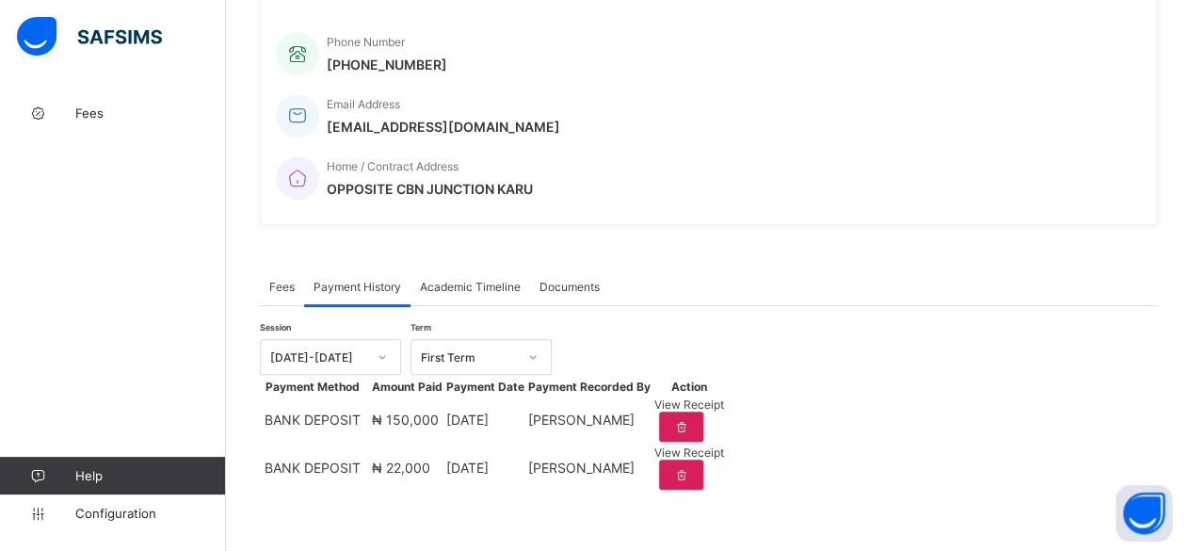
click at [724, 449] on span "View Receipt" at bounding box center [689, 452] width 70 height 14
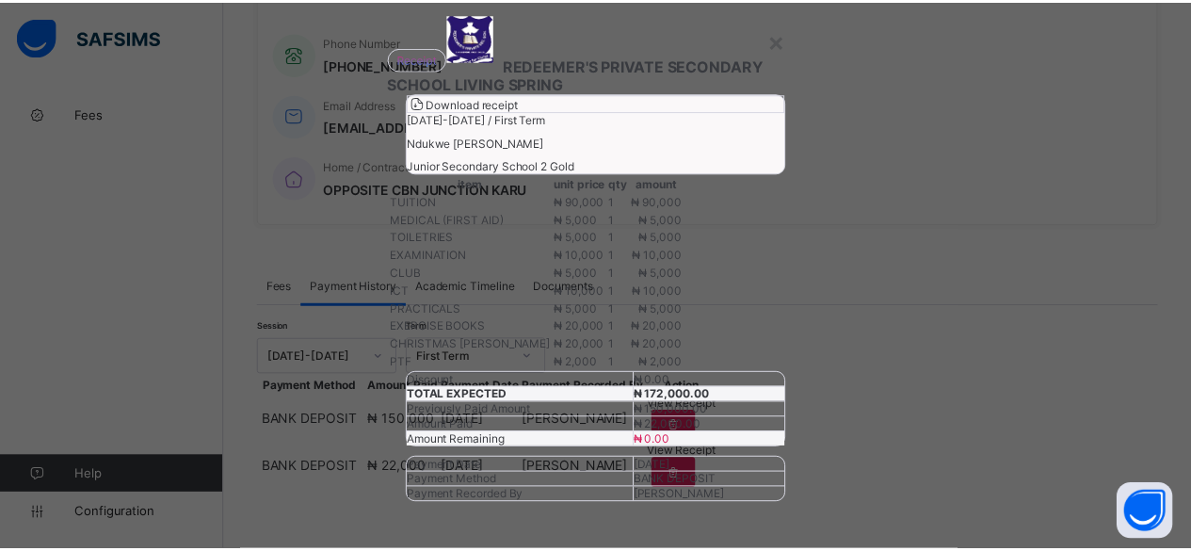
scroll to position [239, 0]
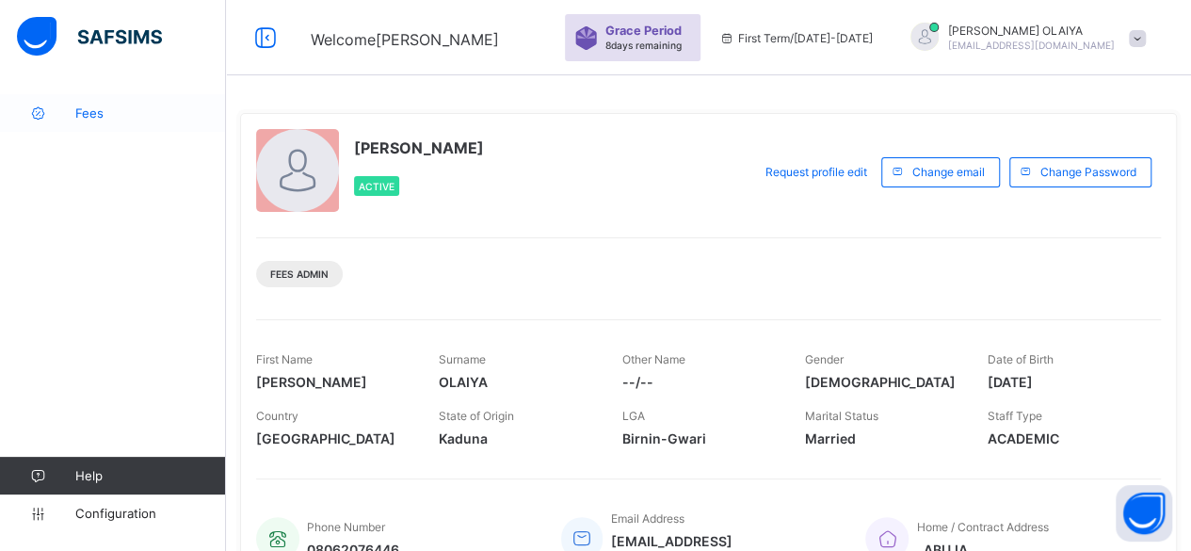
click at [94, 105] on link "Fees" at bounding box center [113, 113] width 226 height 38
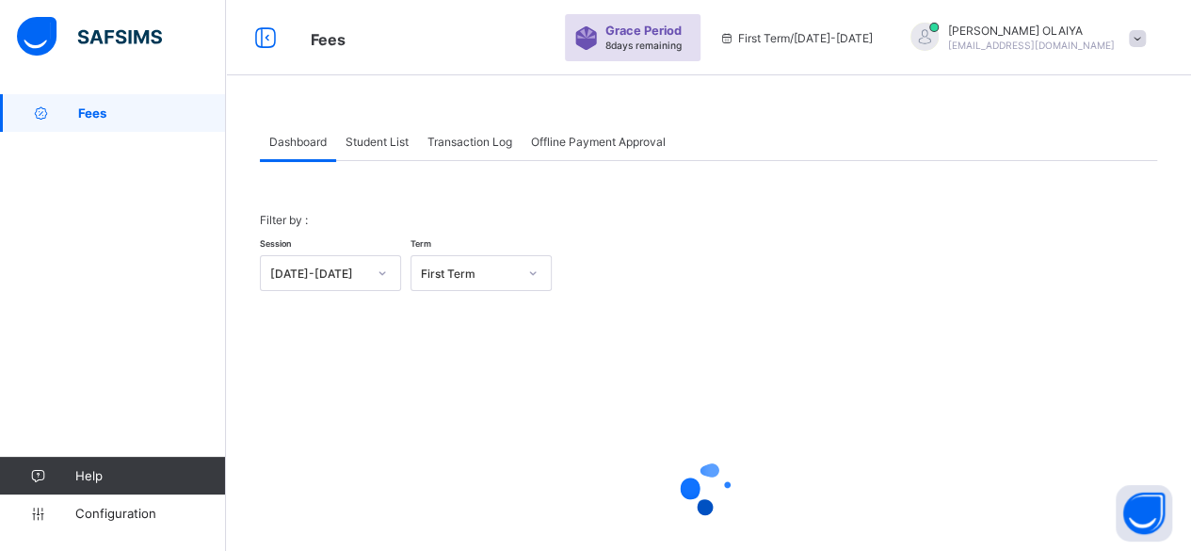
drag, startPoint x: 381, startPoint y: 136, endPoint x: 381, endPoint y: 149, distance: 13.2
click at [381, 136] on span "Student List" at bounding box center [377, 142] width 63 height 14
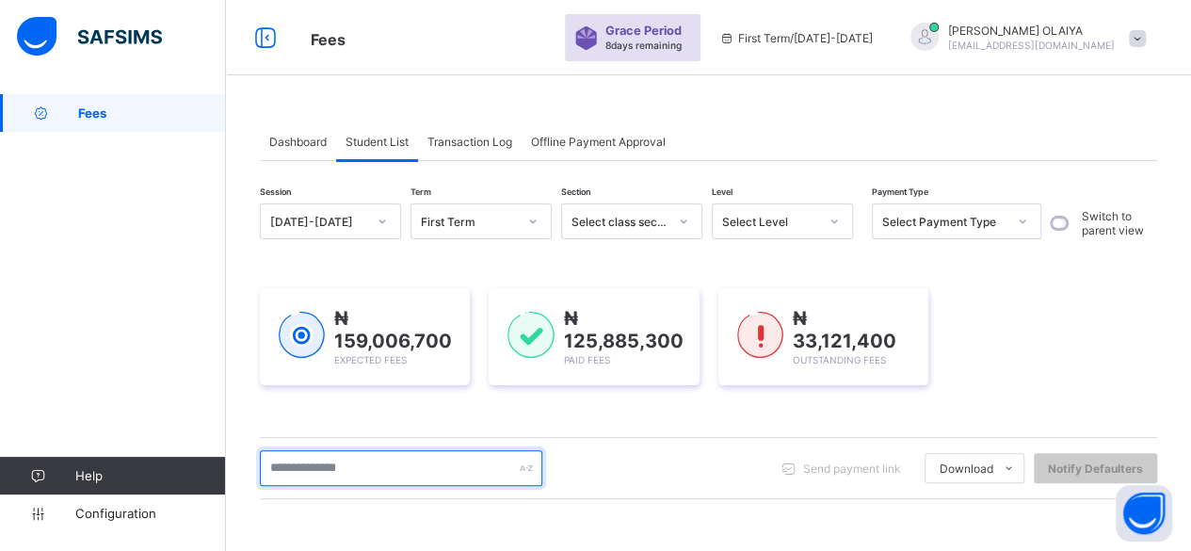
click at [327, 472] on input "text" at bounding box center [401, 468] width 283 height 36
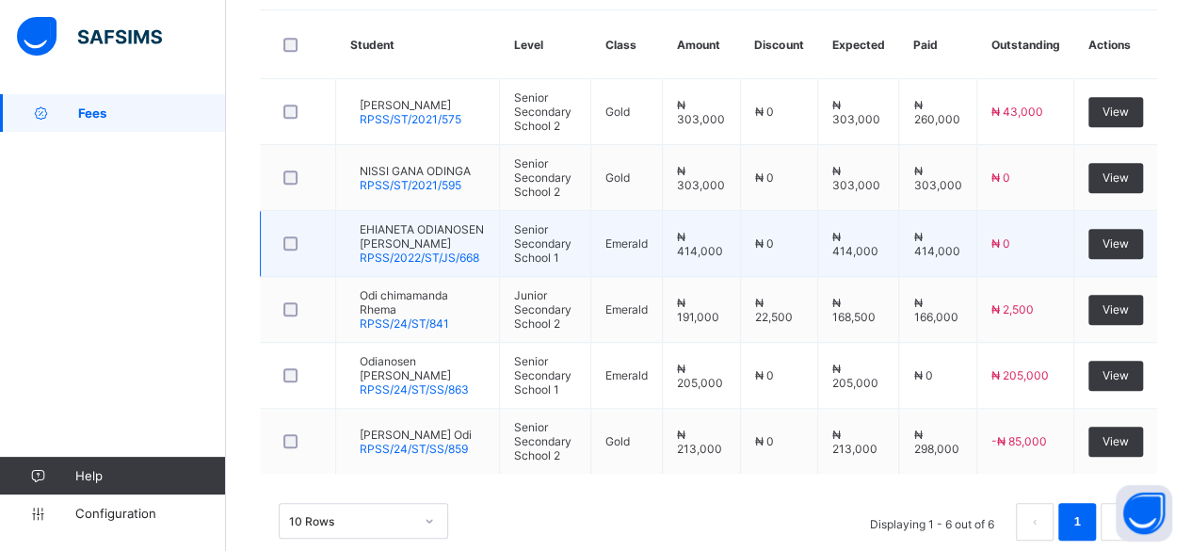
scroll to position [537, 0]
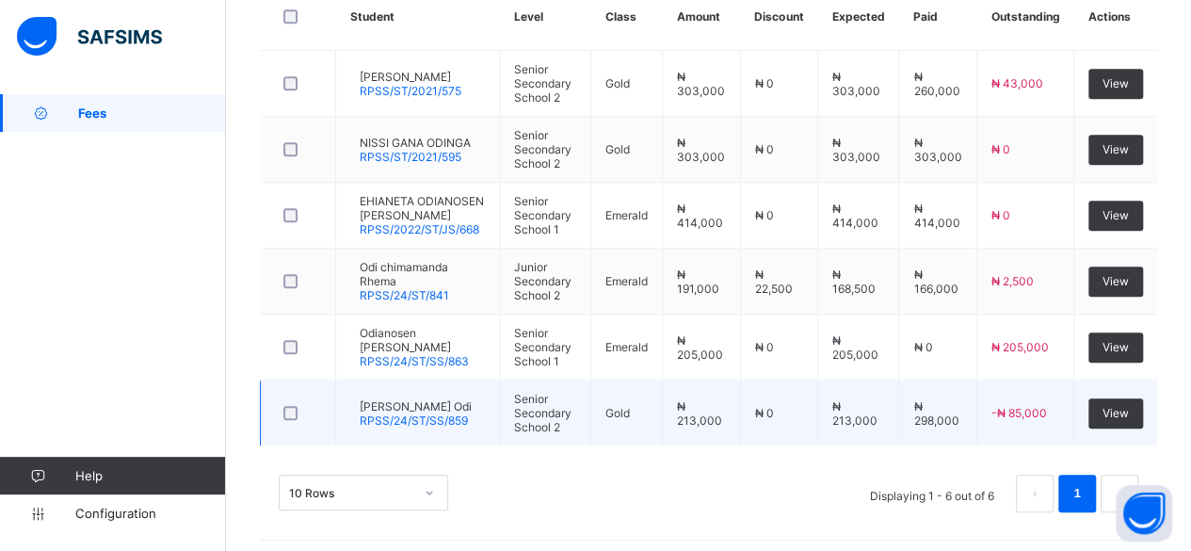
type input "***"
click at [428, 399] on span "[PERSON_NAME] Odi" at bounding box center [416, 406] width 112 height 14
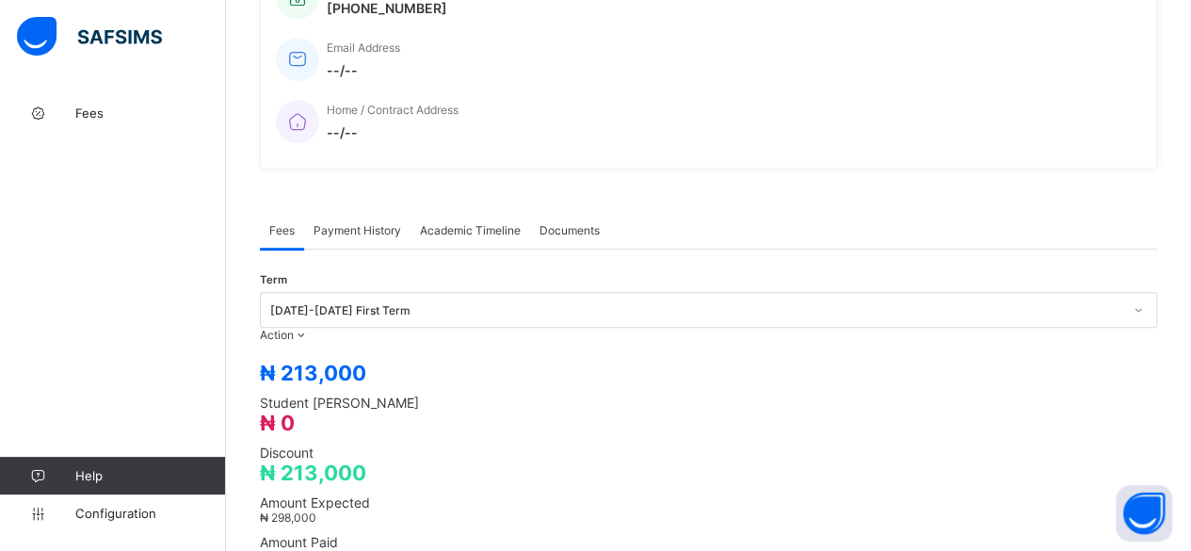
scroll to position [283, 0]
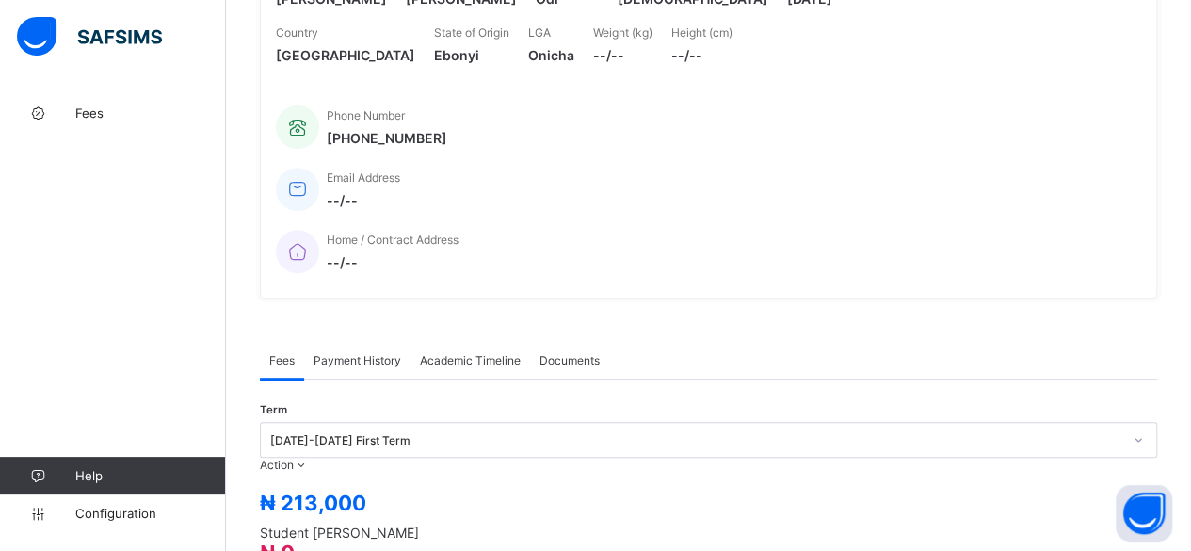
click at [367, 353] on span "Payment History" at bounding box center [358, 360] width 88 height 14
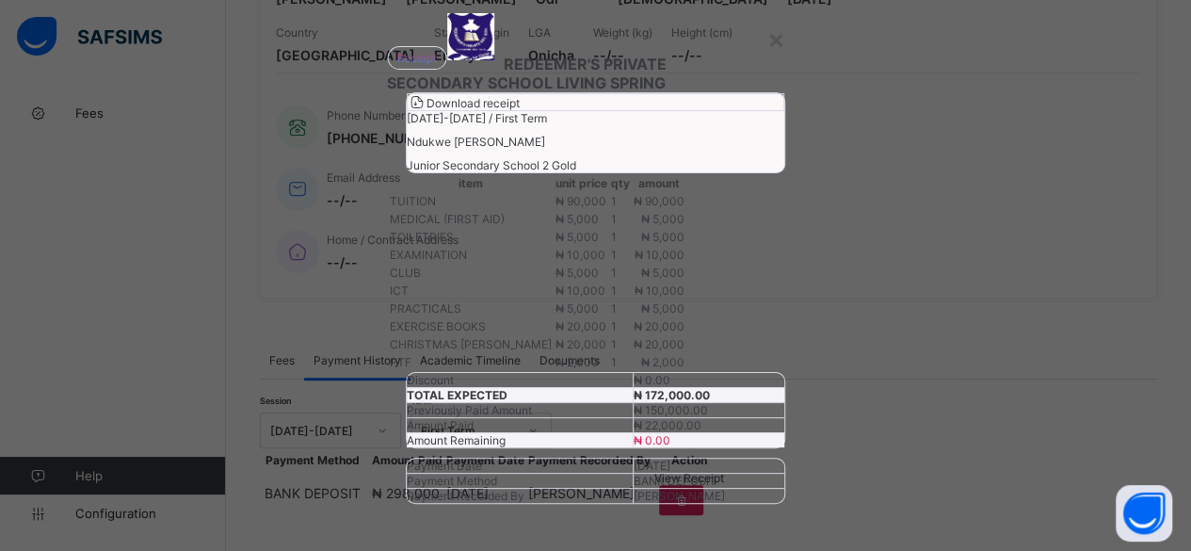
scroll to position [0, 0]
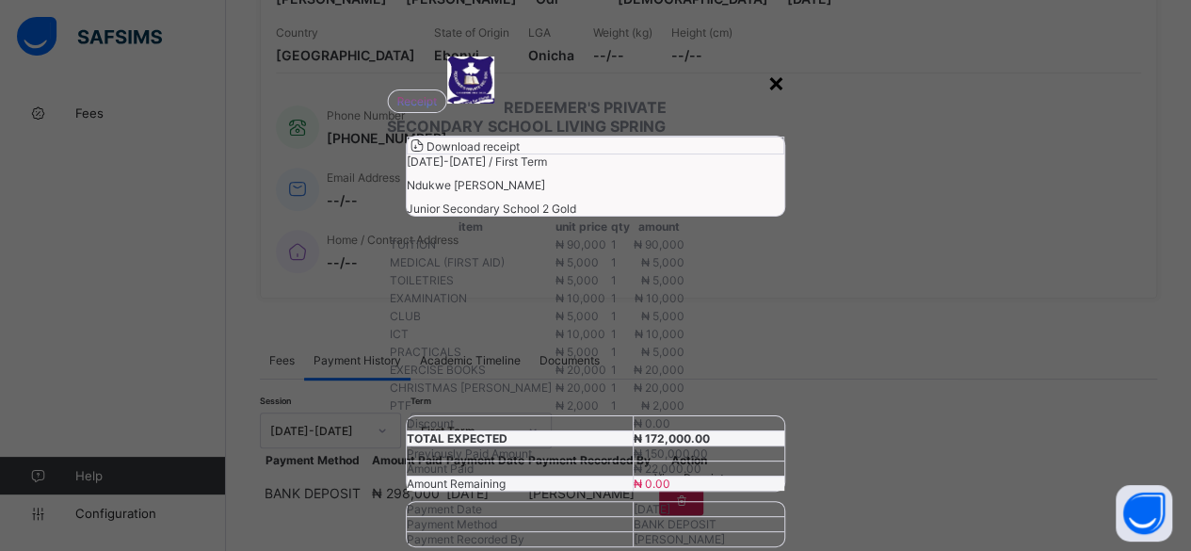
click at [772, 79] on div "×" at bounding box center [776, 82] width 18 height 32
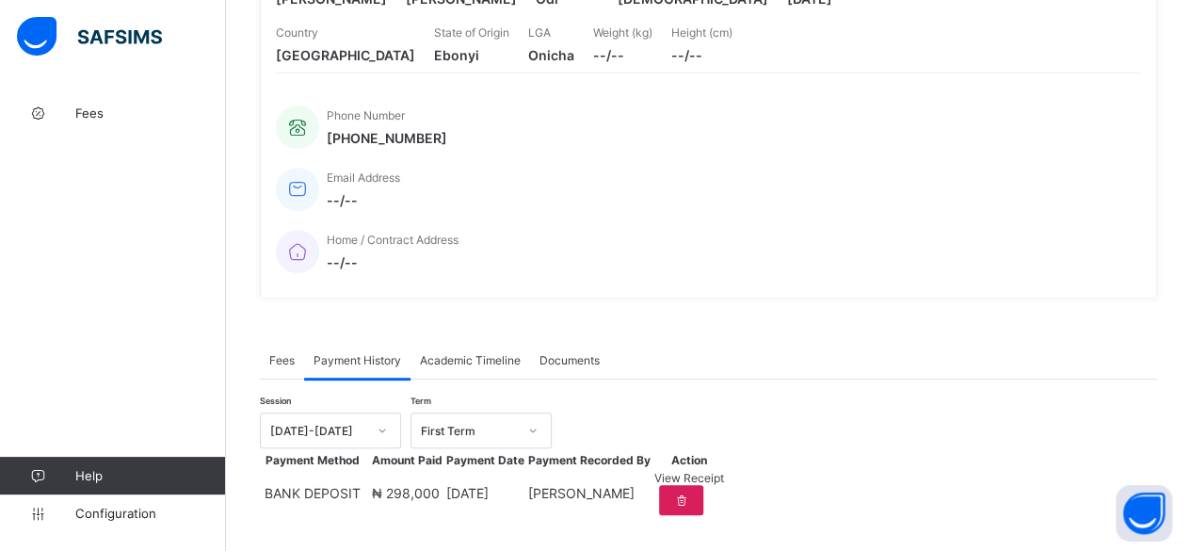
scroll to position [338, 0]
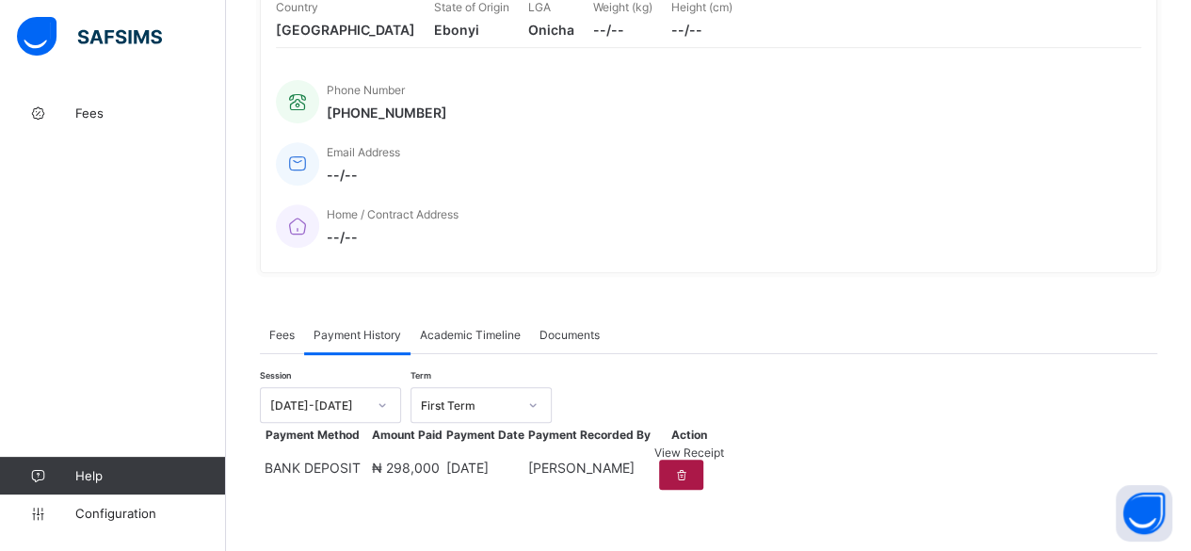
click at [703, 460] on div at bounding box center [681, 475] width 44 height 30
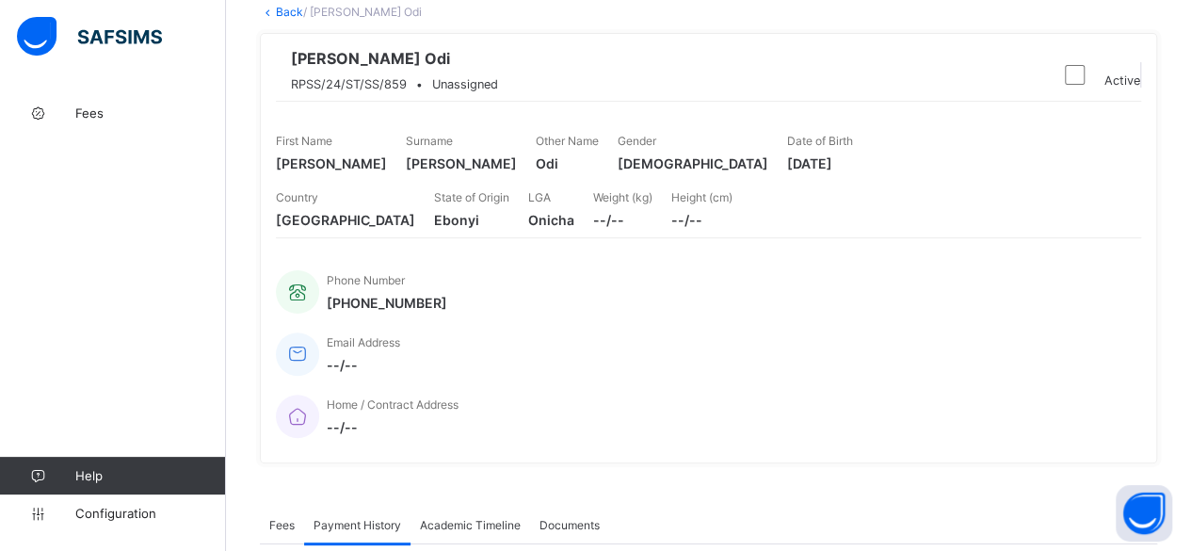
scroll to position [92, 0]
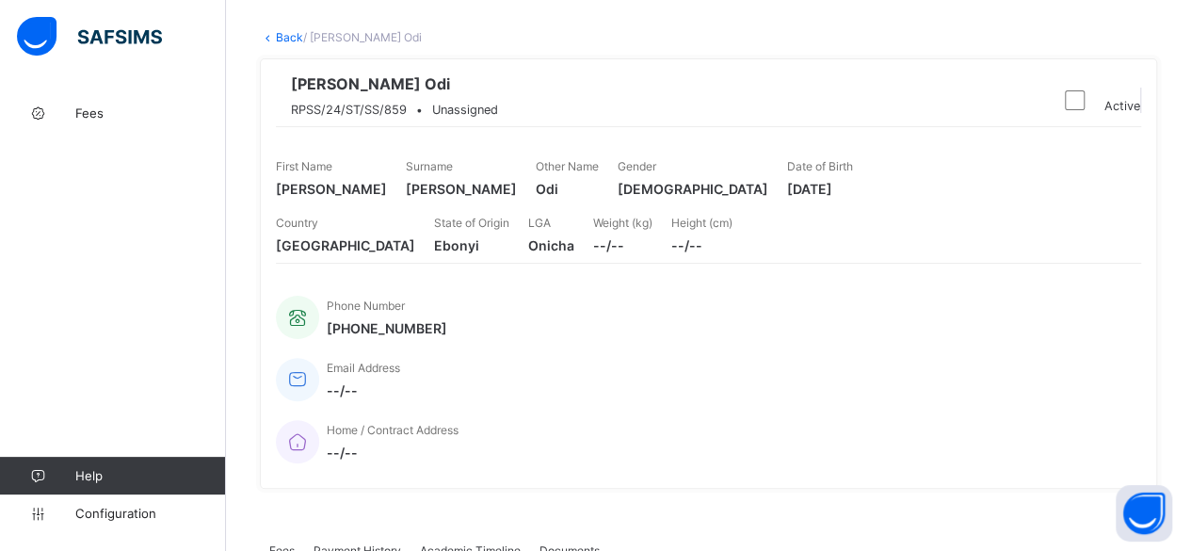
click at [269, 543] on span "Fees" at bounding box center [281, 550] width 25 height 14
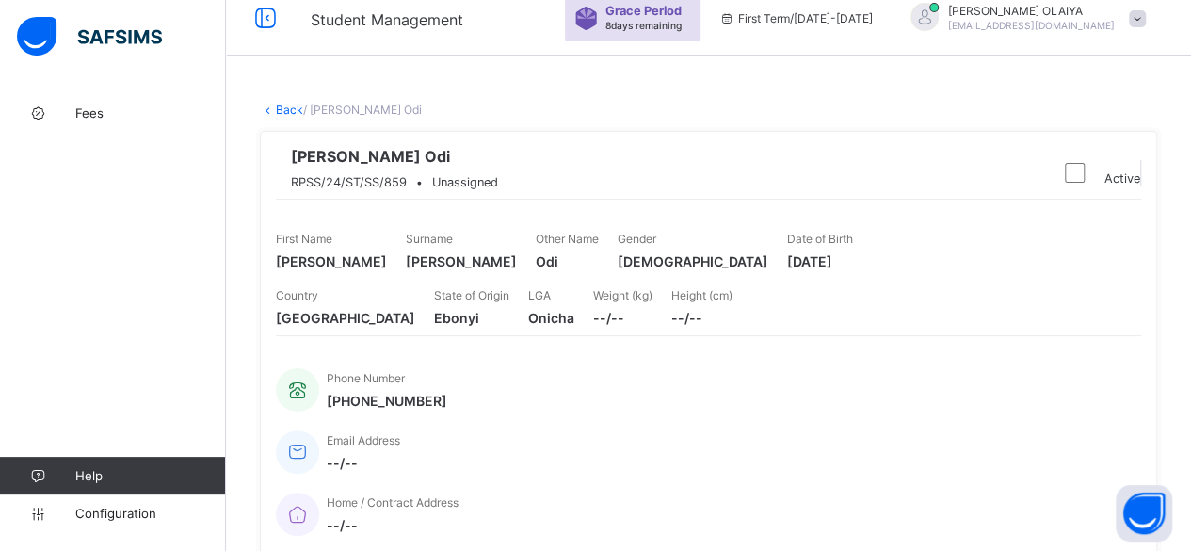
scroll to position [0, 0]
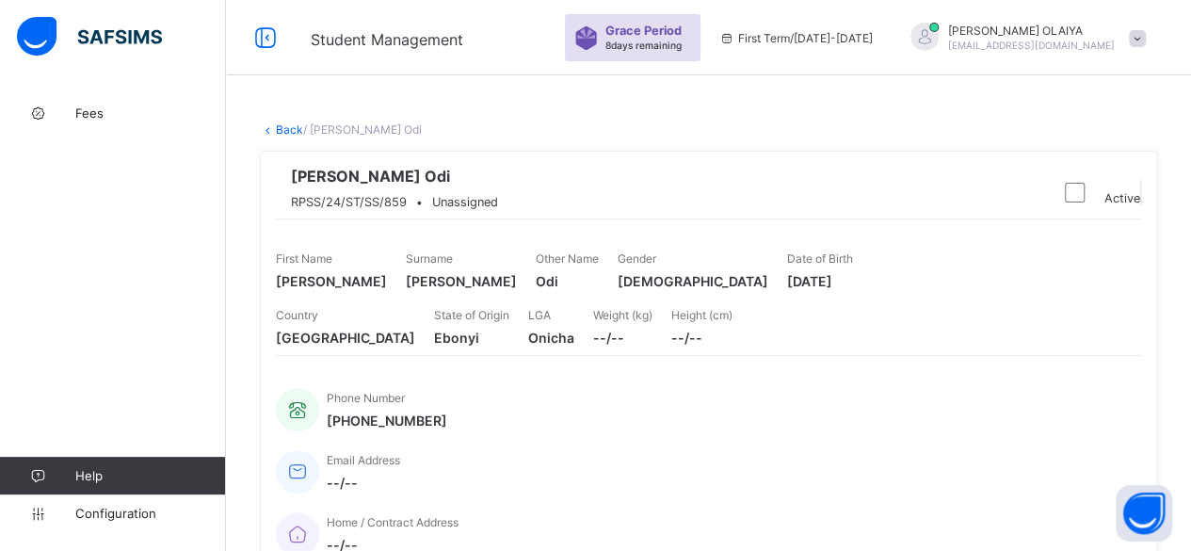
click at [288, 126] on link "Back" at bounding box center [289, 129] width 27 height 14
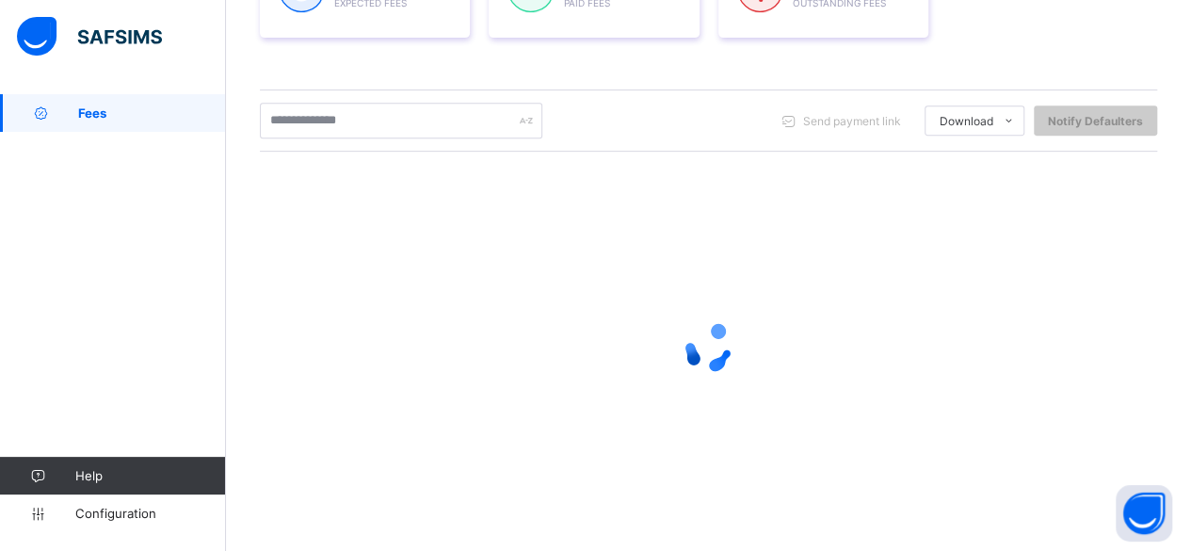
scroll to position [347, 0]
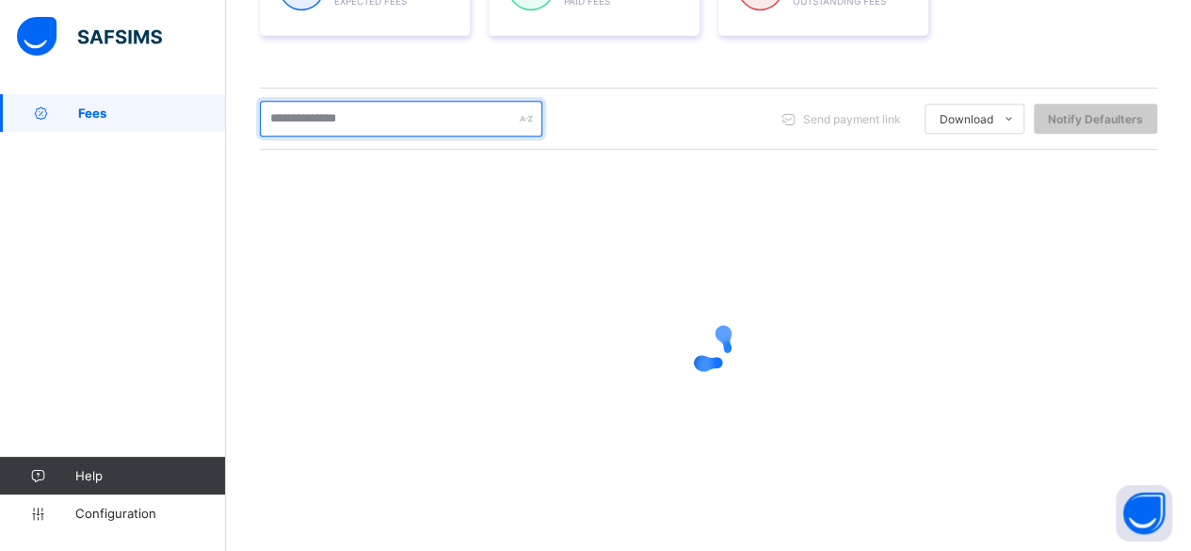
click at [318, 126] on input "text" at bounding box center [401, 119] width 283 height 36
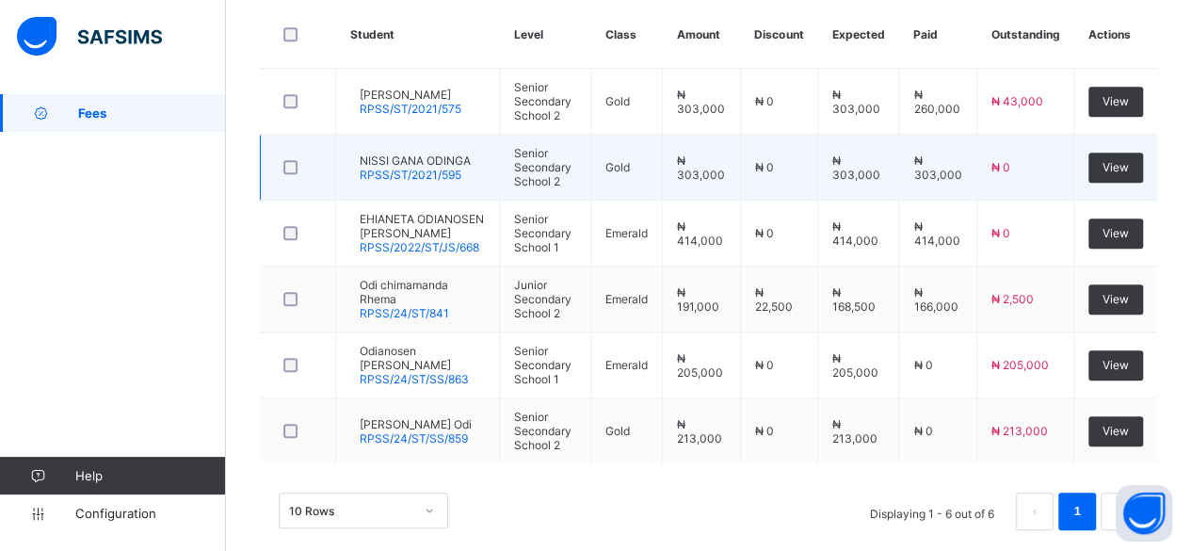
scroll to position [537, 0]
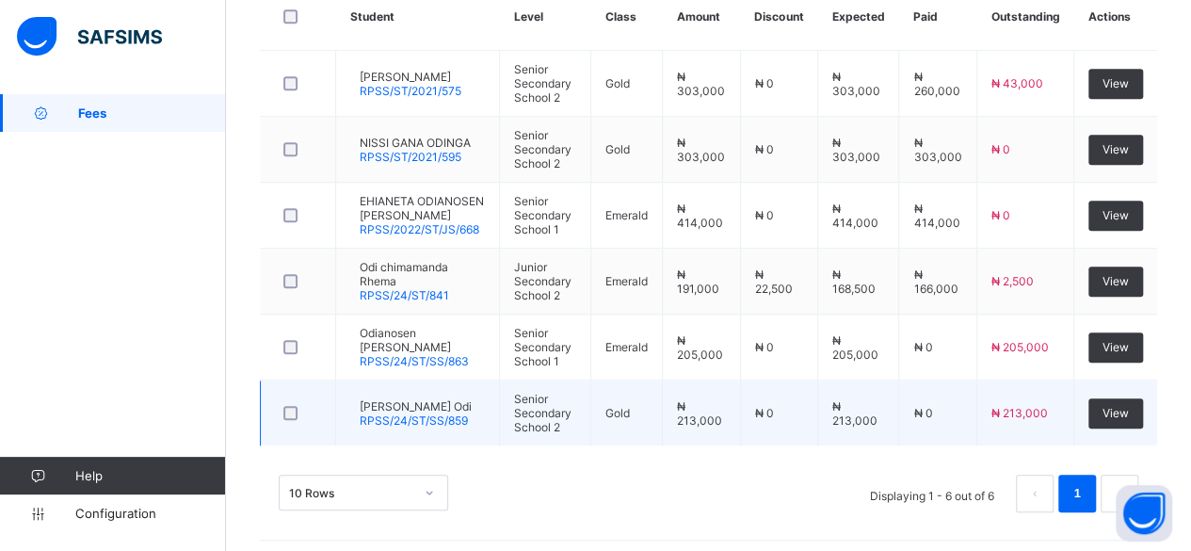
type input "***"
click at [394, 399] on span "[PERSON_NAME] Odi" at bounding box center [416, 406] width 112 height 14
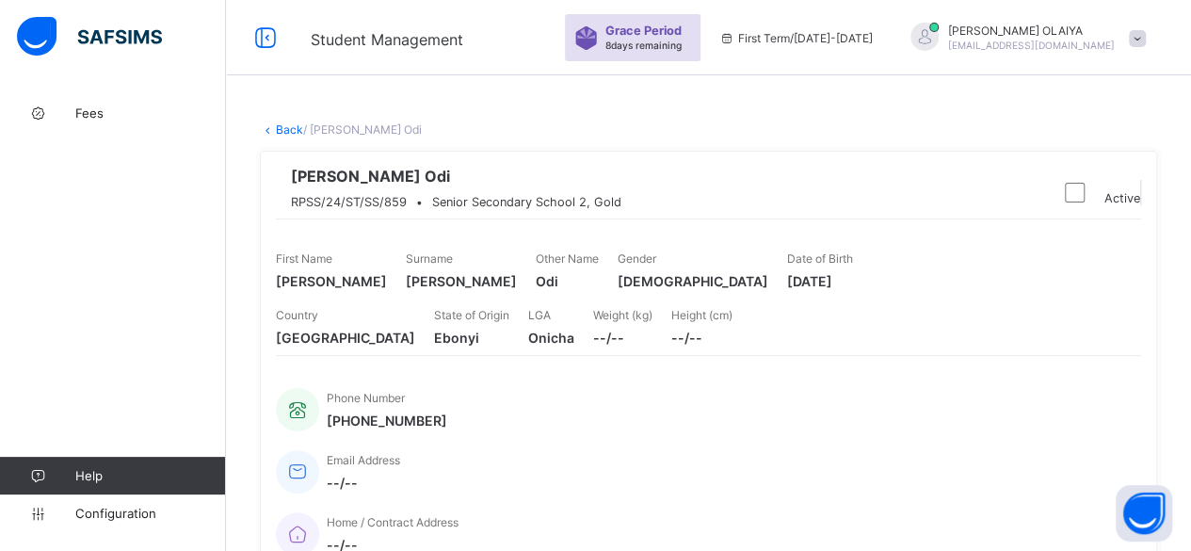
scroll to position [377, 0]
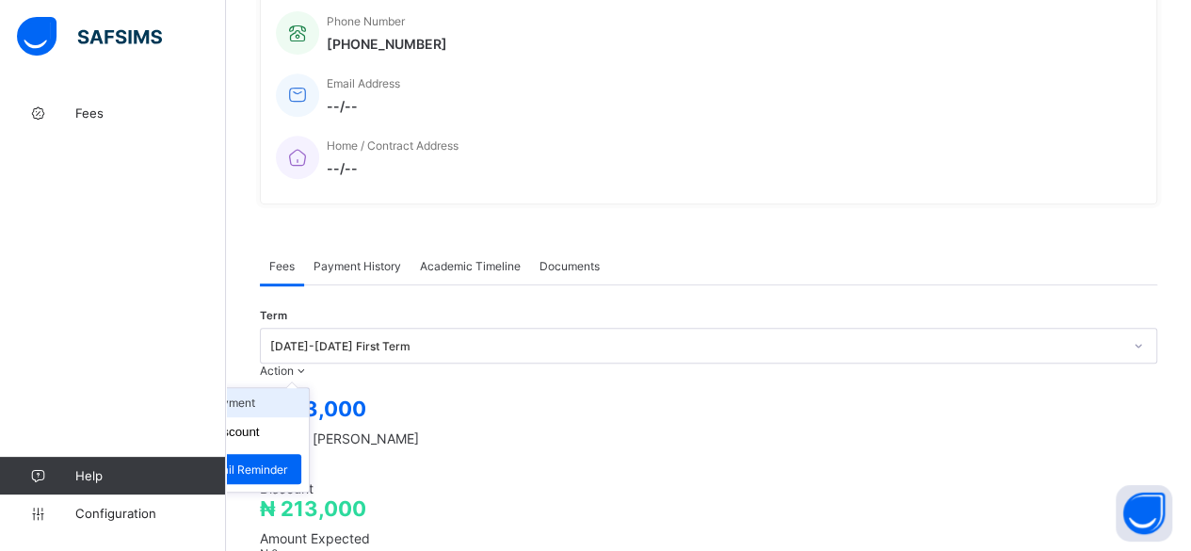
click at [309, 388] on li "Receive Payment" at bounding box center [231, 402] width 154 height 29
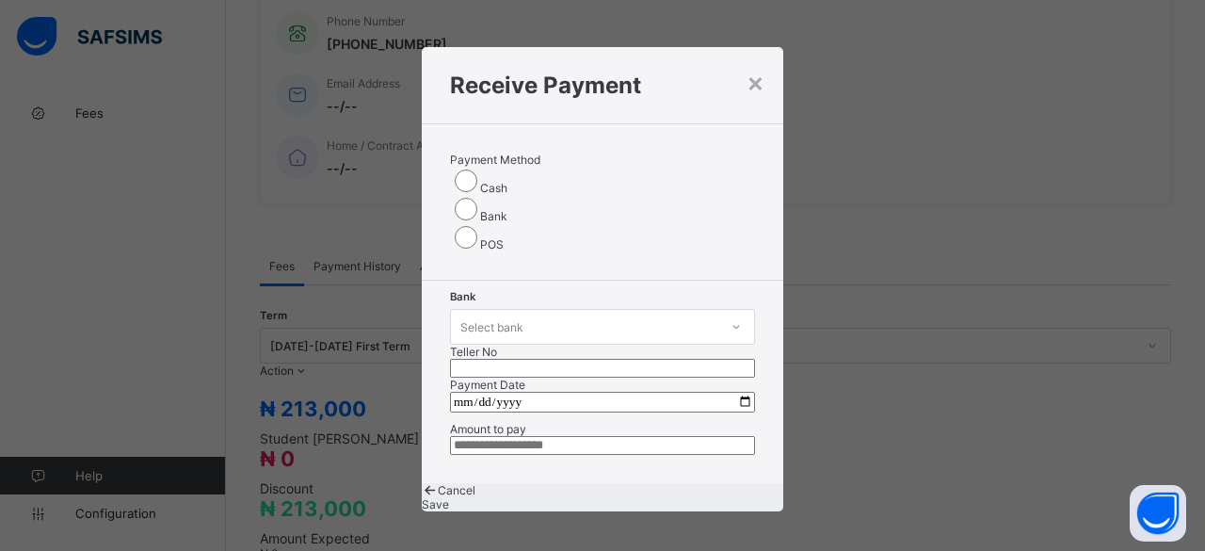
click at [519, 314] on div "Select bank" at bounding box center [584, 327] width 267 height 26
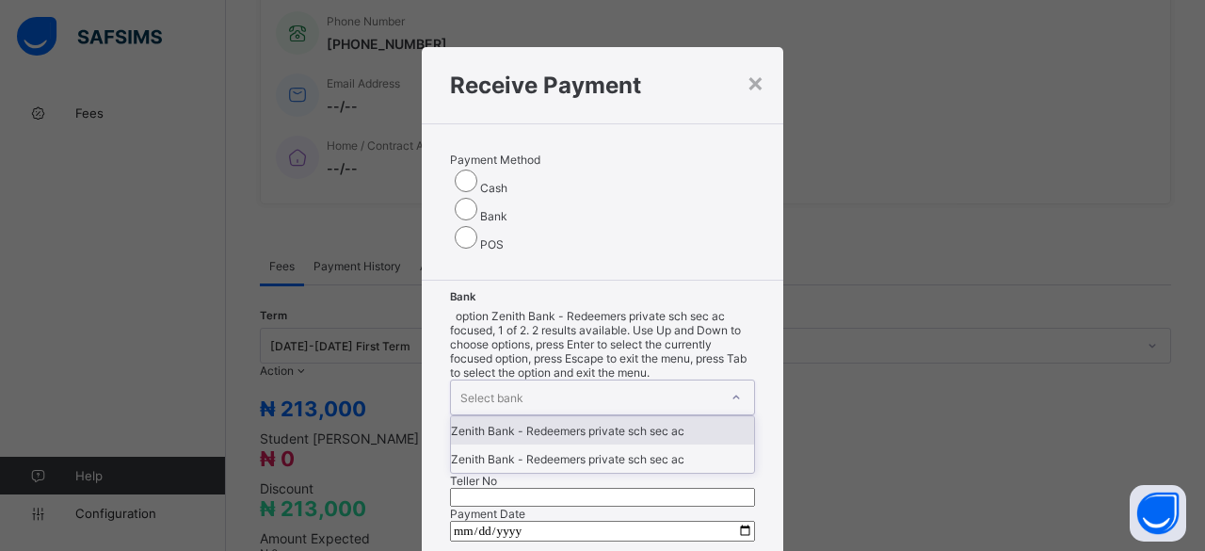
drag, startPoint x: 514, startPoint y: 336, endPoint x: 524, endPoint y: 329, distance: 12.1
click at [515, 416] on div "Zenith Bank - Redeemers private sch sec ac" at bounding box center [602, 430] width 303 height 28
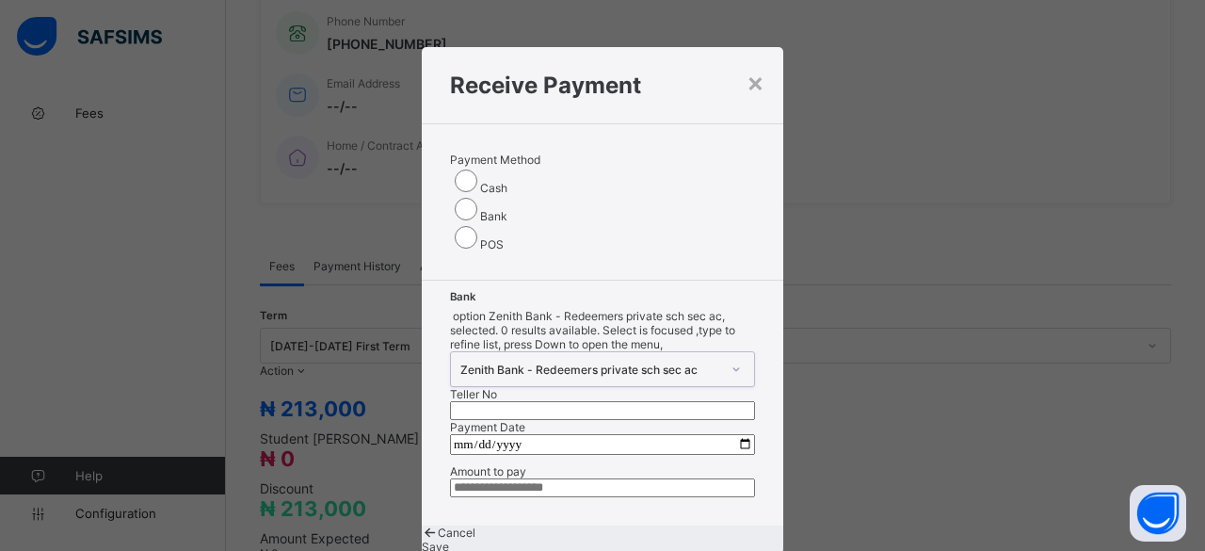
click at [671, 401] on input "text" at bounding box center [602, 410] width 305 height 19
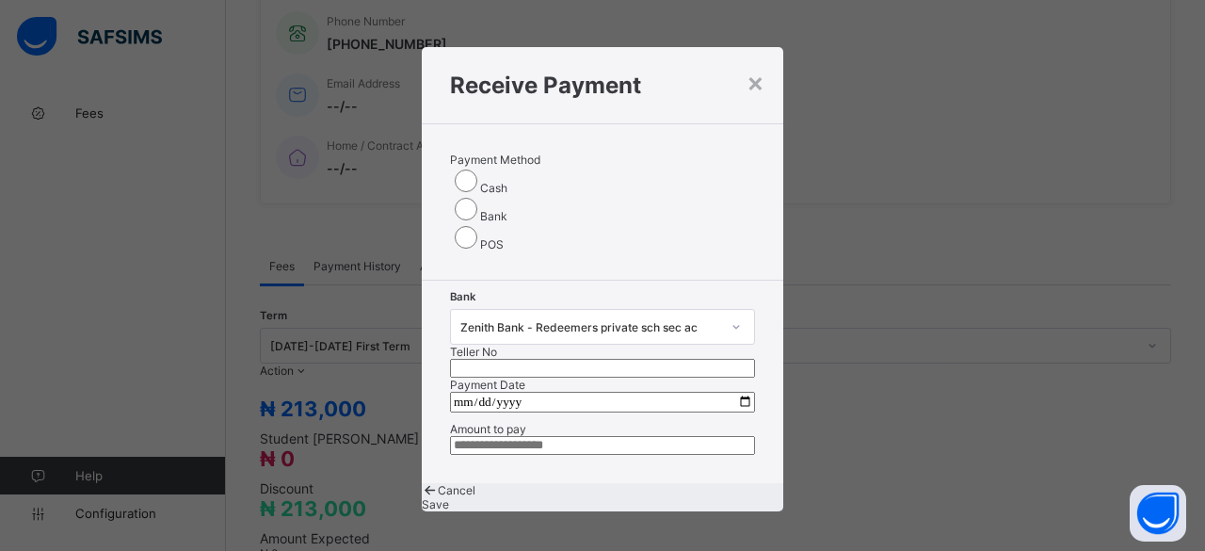
paste input "*********"
type input "*********"
click at [735, 392] on input "date" at bounding box center [602, 402] width 305 height 21
type input "**********"
click at [476, 444] on input "currency" at bounding box center [602, 445] width 305 height 19
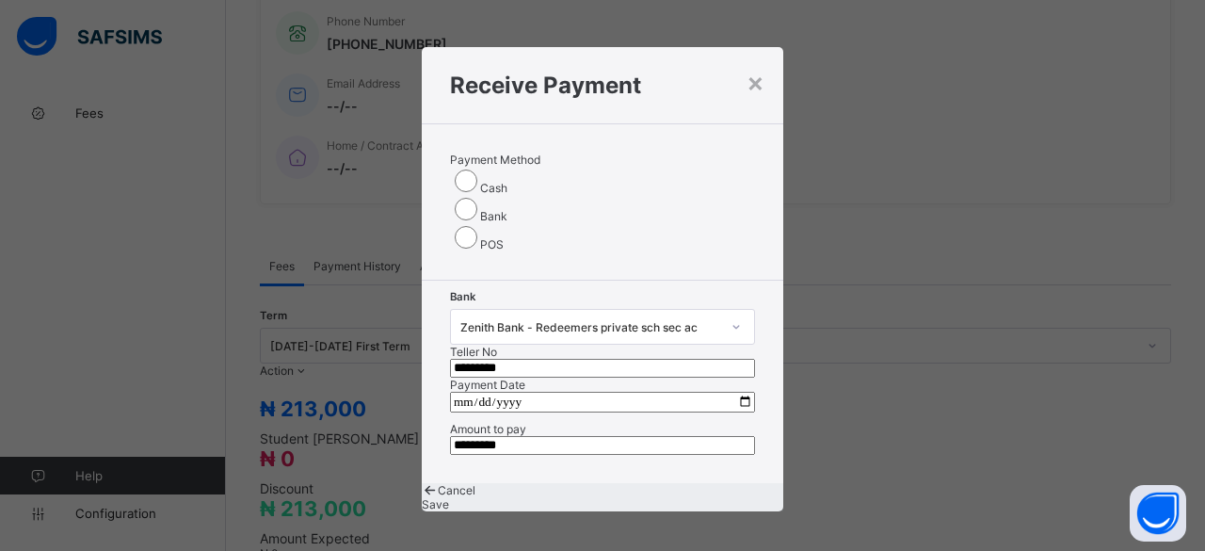
type input "*********"
click at [449, 511] on span "Save" at bounding box center [435, 504] width 27 height 14
